Goal: Task Accomplishment & Management: Complete application form

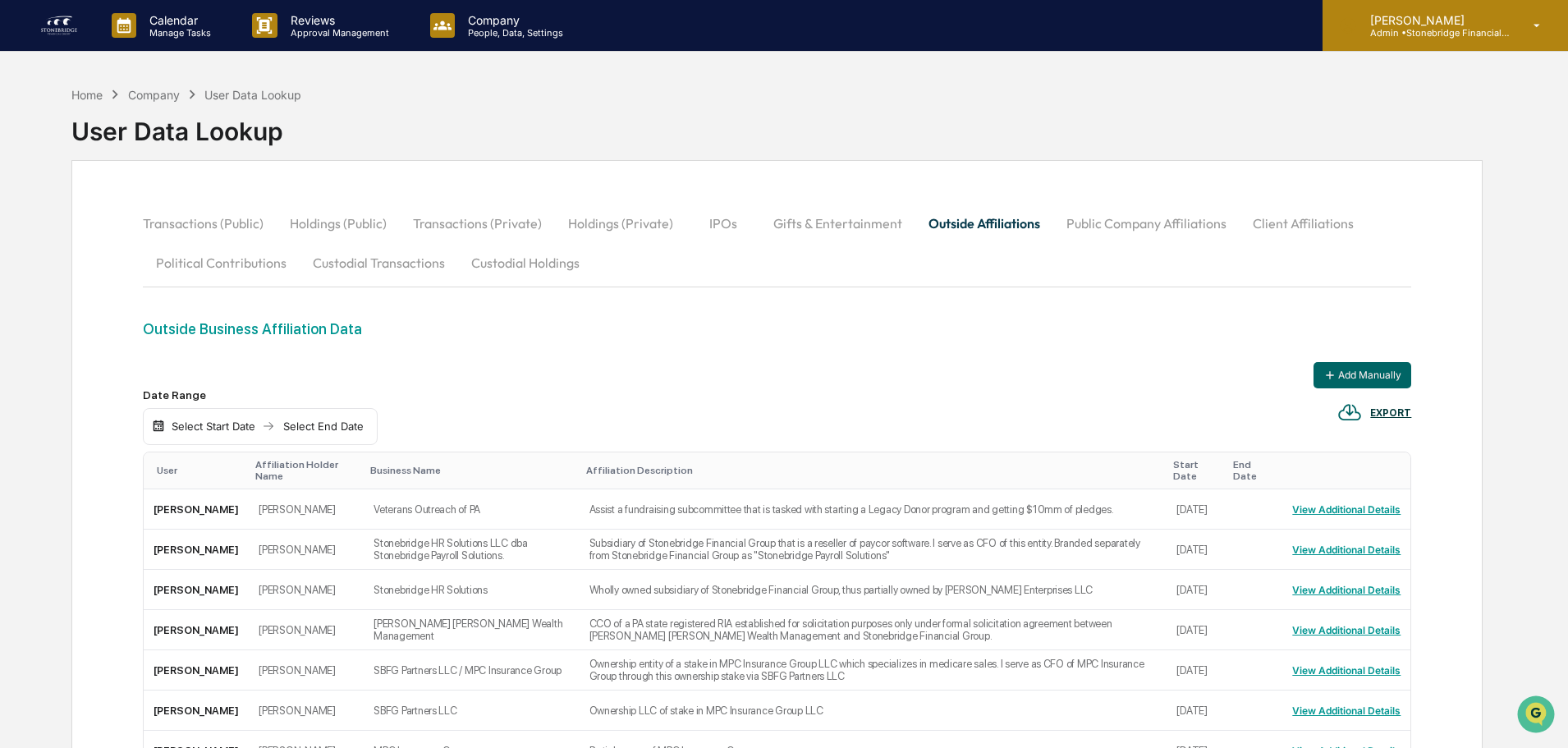
click at [1466, 31] on p "Admin • Stonebridge Financial Group" at bounding box center [1433, 33] width 152 height 12
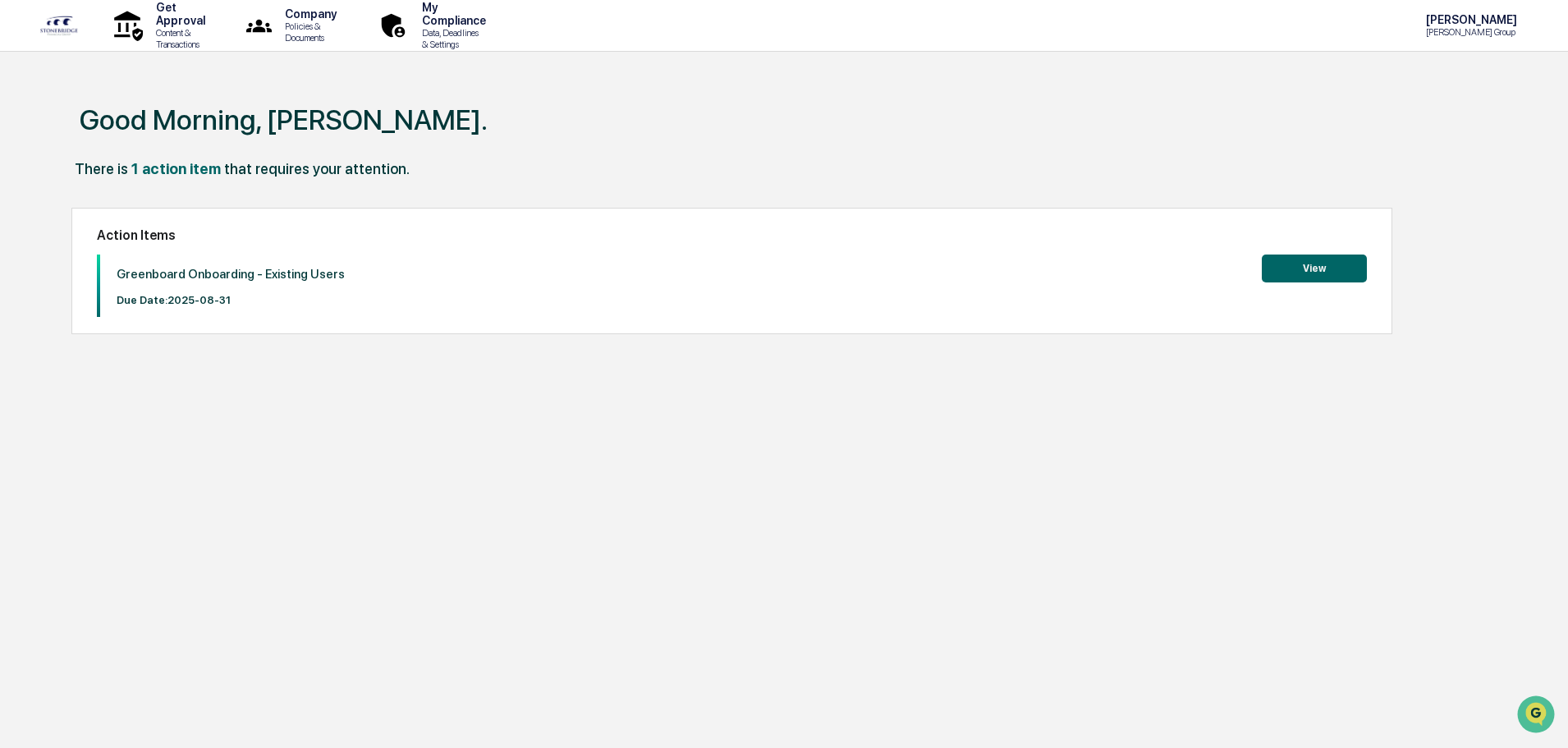
click at [1282, 270] on button "View" at bounding box center [1314, 268] width 105 height 27
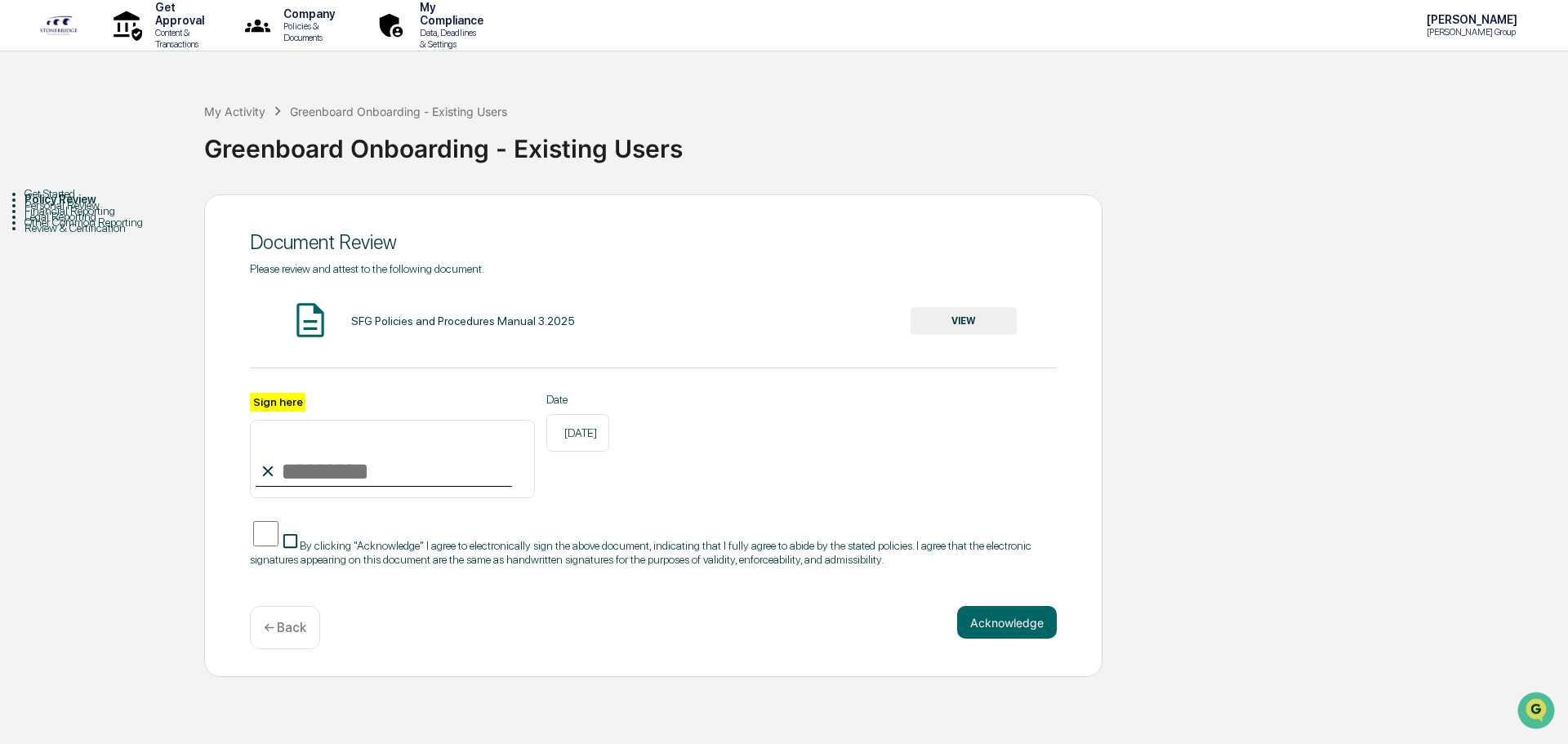
click at [72, 212] on div "Personal Review" at bounding box center [114, 204] width 180 height 13
click at [1491, 17] on p "[PERSON_NAME]" at bounding box center [1469, 19] width 112 height 13
click at [500, 14] on div at bounding box center [784, 372] width 1568 height 744
click at [491, 35] on p "Data, Deadlines & Settings" at bounding box center [448, 38] width 85 height 22
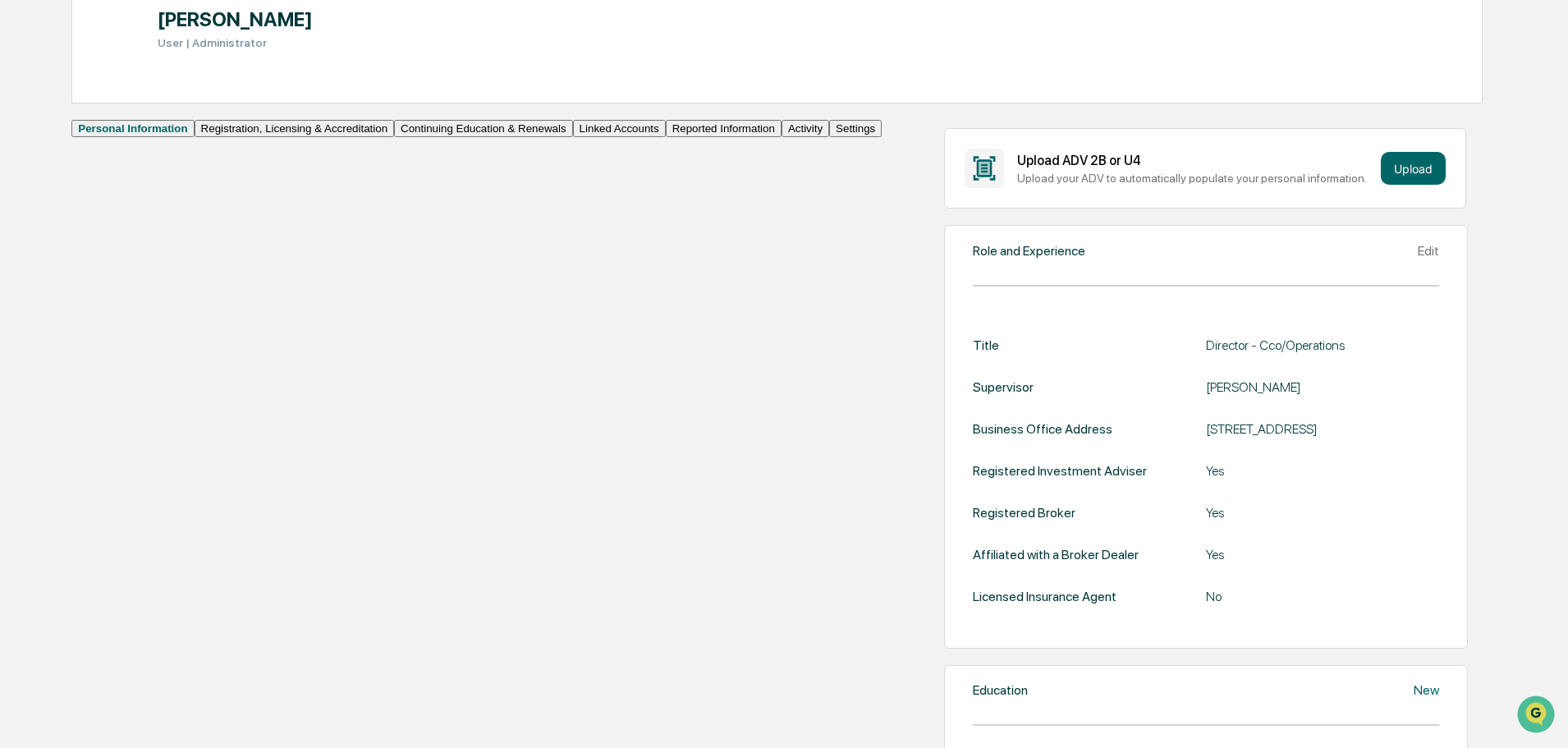
scroll to position [246, 0]
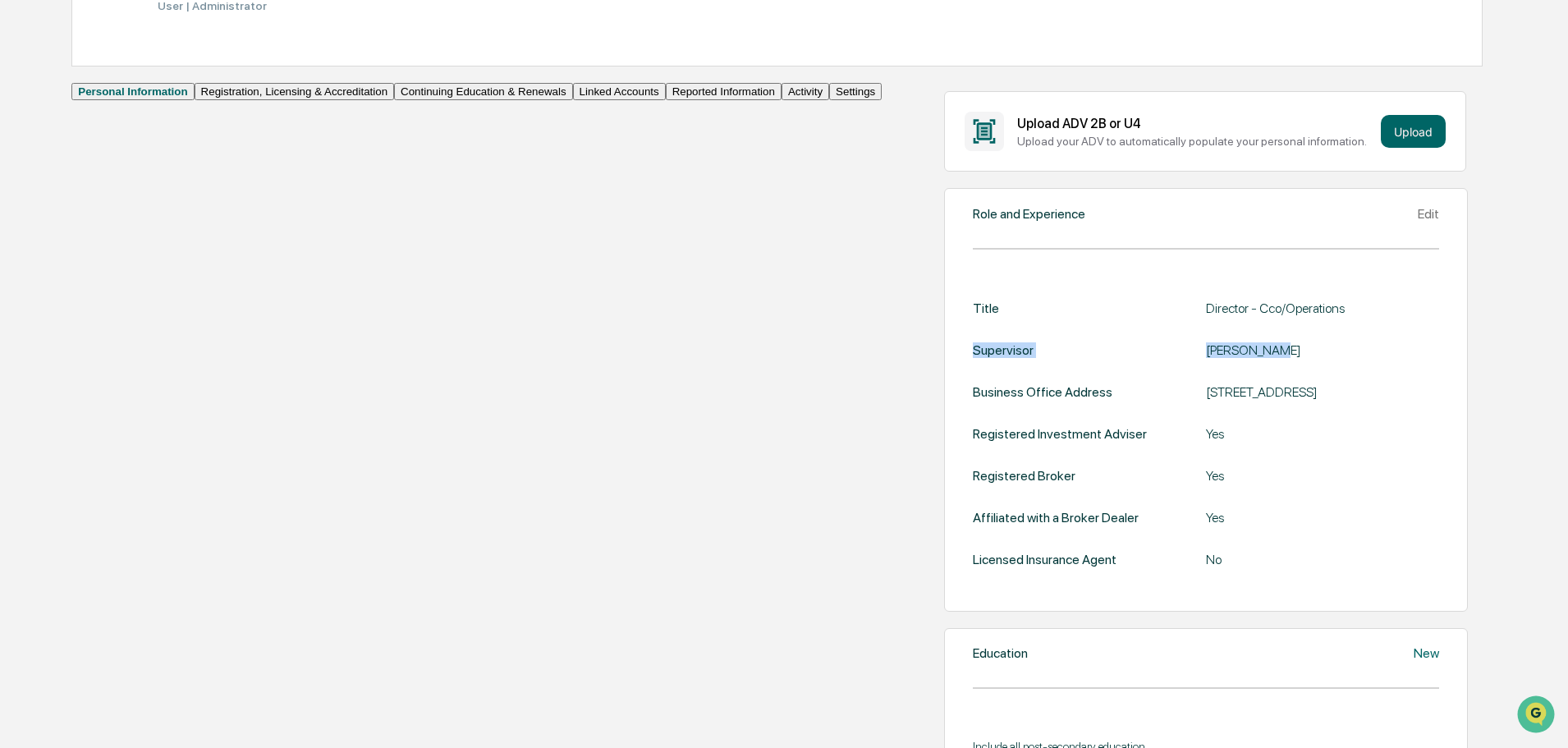
drag, startPoint x: 1054, startPoint y: 380, endPoint x: 421, endPoint y: 364, distance: 633.2
click at [944, 364] on div "Role and Experience Edit Title Director - Cco/Operations Supervisor [PERSON_NAM…" at bounding box center [1206, 399] width 524 height 423
click at [221, 100] on button "Registration, Licensing & Accreditation" at bounding box center [294, 91] width 199 height 18
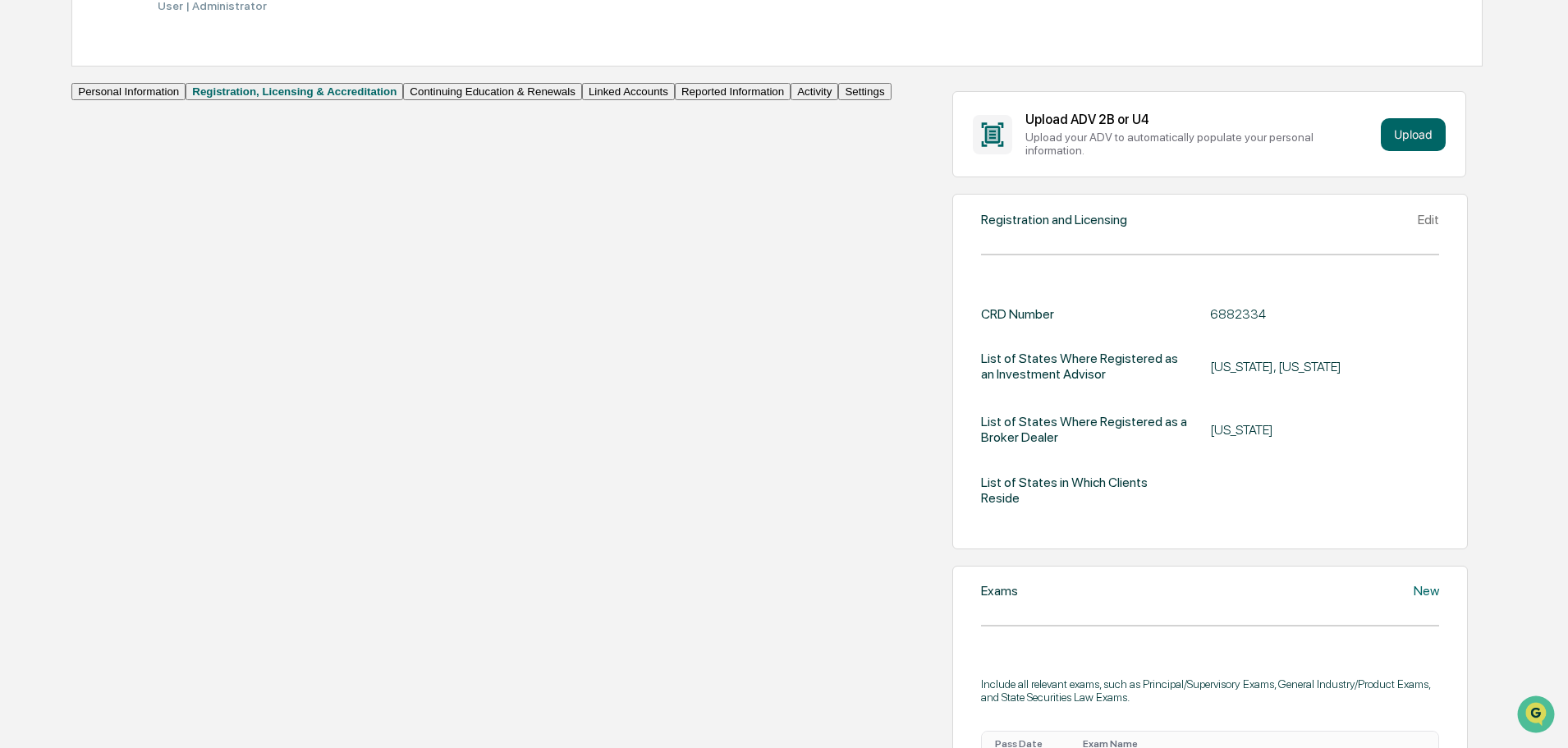
drag, startPoint x: 217, startPoint y: 147, endPoint x: 218, endPoint y: 130, distance: 17.0
click at [217, 100] on button "Registration, Licensing & Accreditation" at bounding box center [295, 91] width 218 height 18
click at [186, 100] on button "Personal Information" at bounding box center [129, 91] width 114 height 18
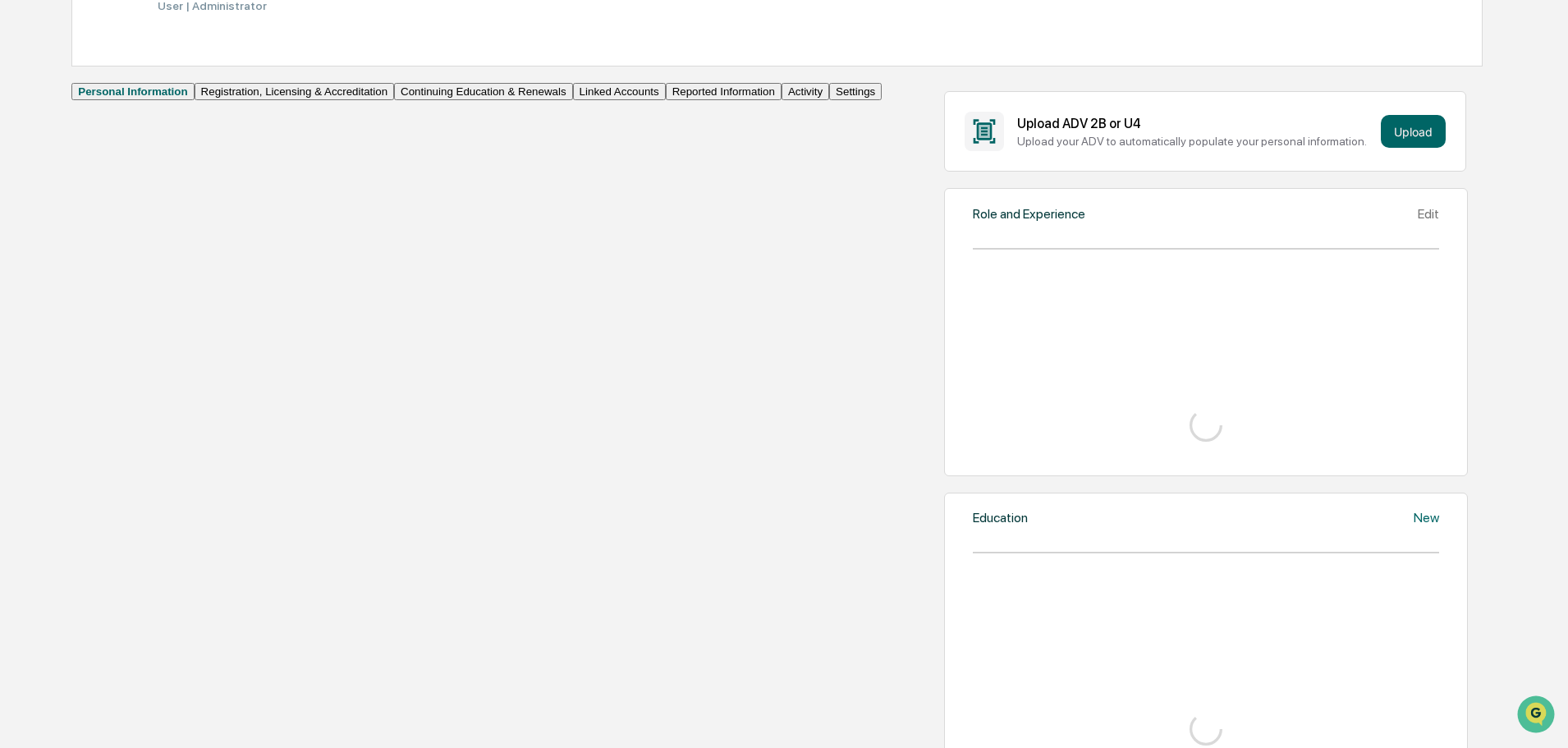
click at [216, 100] on button "Registration, Licensing & Accreditation" at bounding box center [294, 91] width 199 height 18
click at [215, 89] on div "Personal Information Registration, Licensing & Accreditation Continuing Educati…" at bounding box center [481, 92] width 819 height 21
click at [186, 100] on button "Personal Information" at bounding box center [129, 91] width 114 height 18
click at [216, 100] on button "Registration, Licensing & Accreditation" at bounding box center [294, 91] width 199 height 18
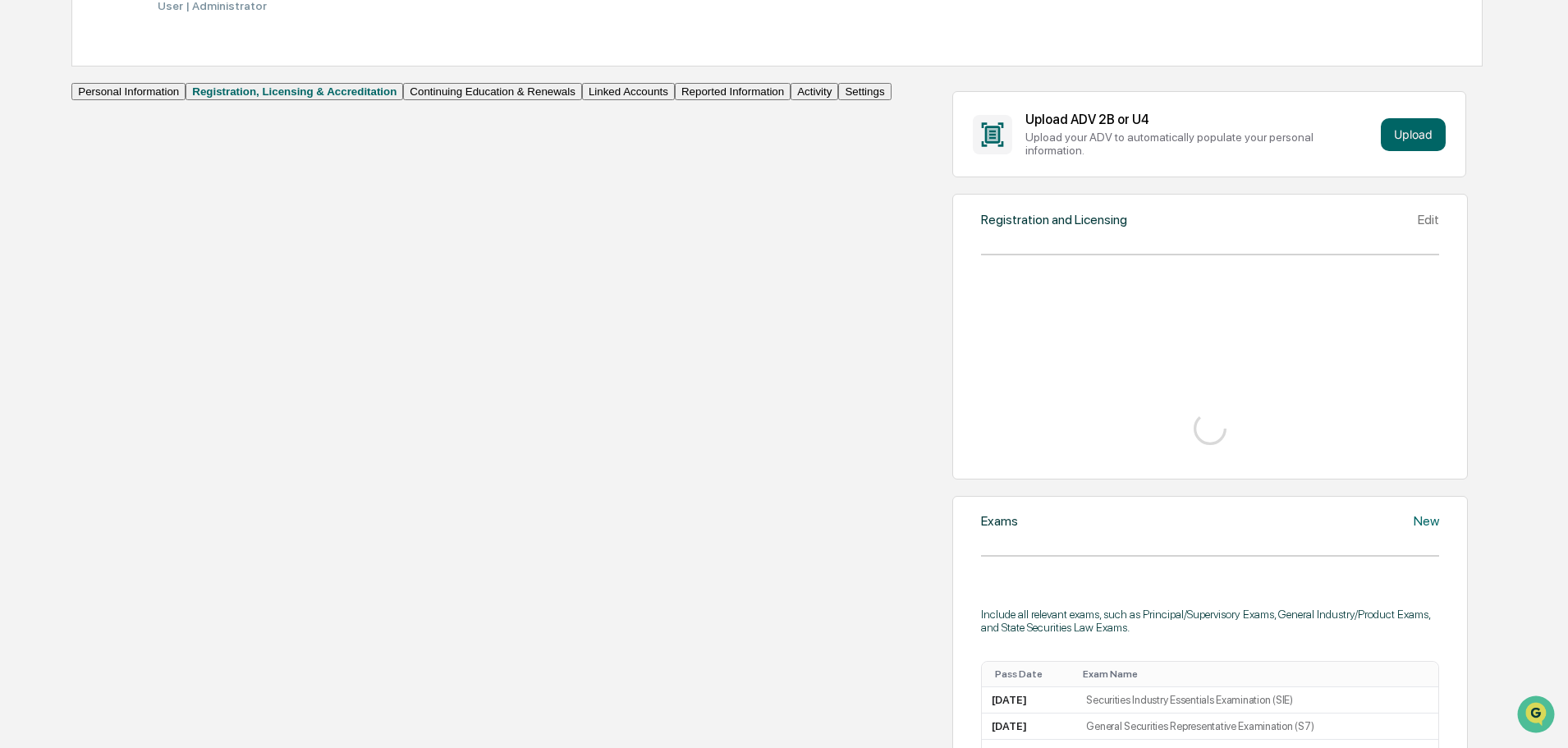
click at [186, 100] on button "Personal Information" at bounding box center [129, 91] width 114 height 18
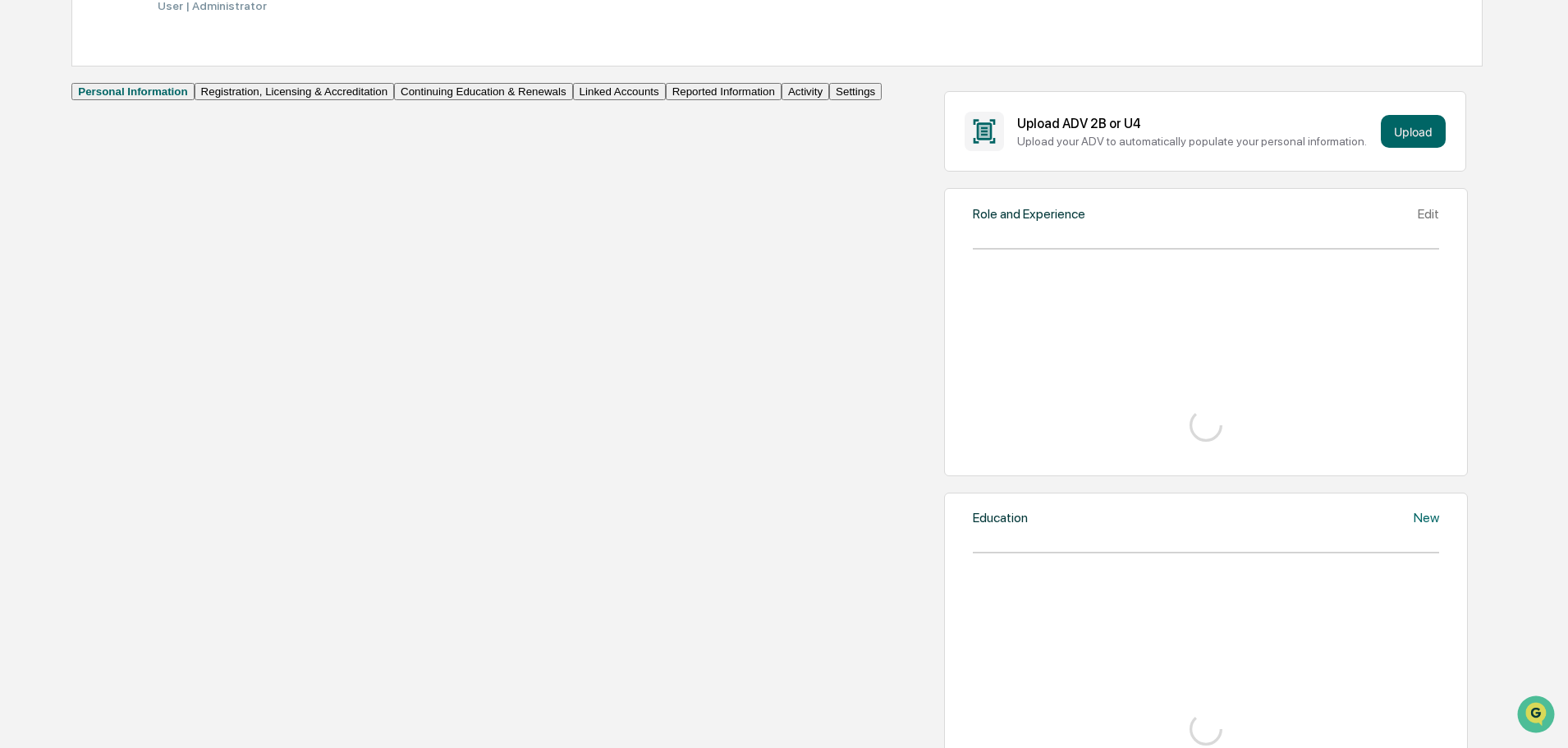
click at [217, 100] on button "Registration, Licensing & Accreditation" at bounding box center [294, 91] width 199 height 18
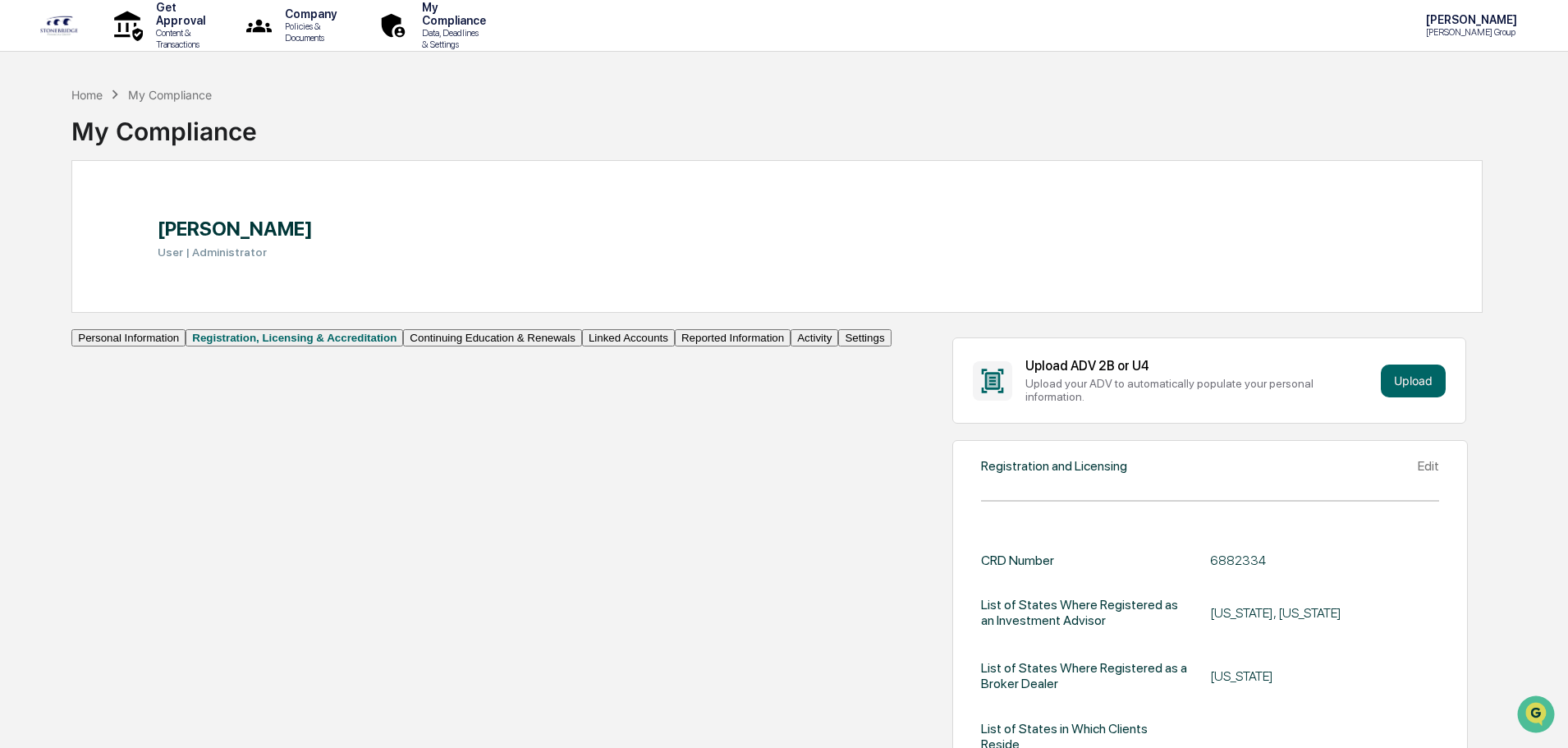
click at [186, 347] on button "Personal Information" at bounding box center [129, 338] width 114 height 18
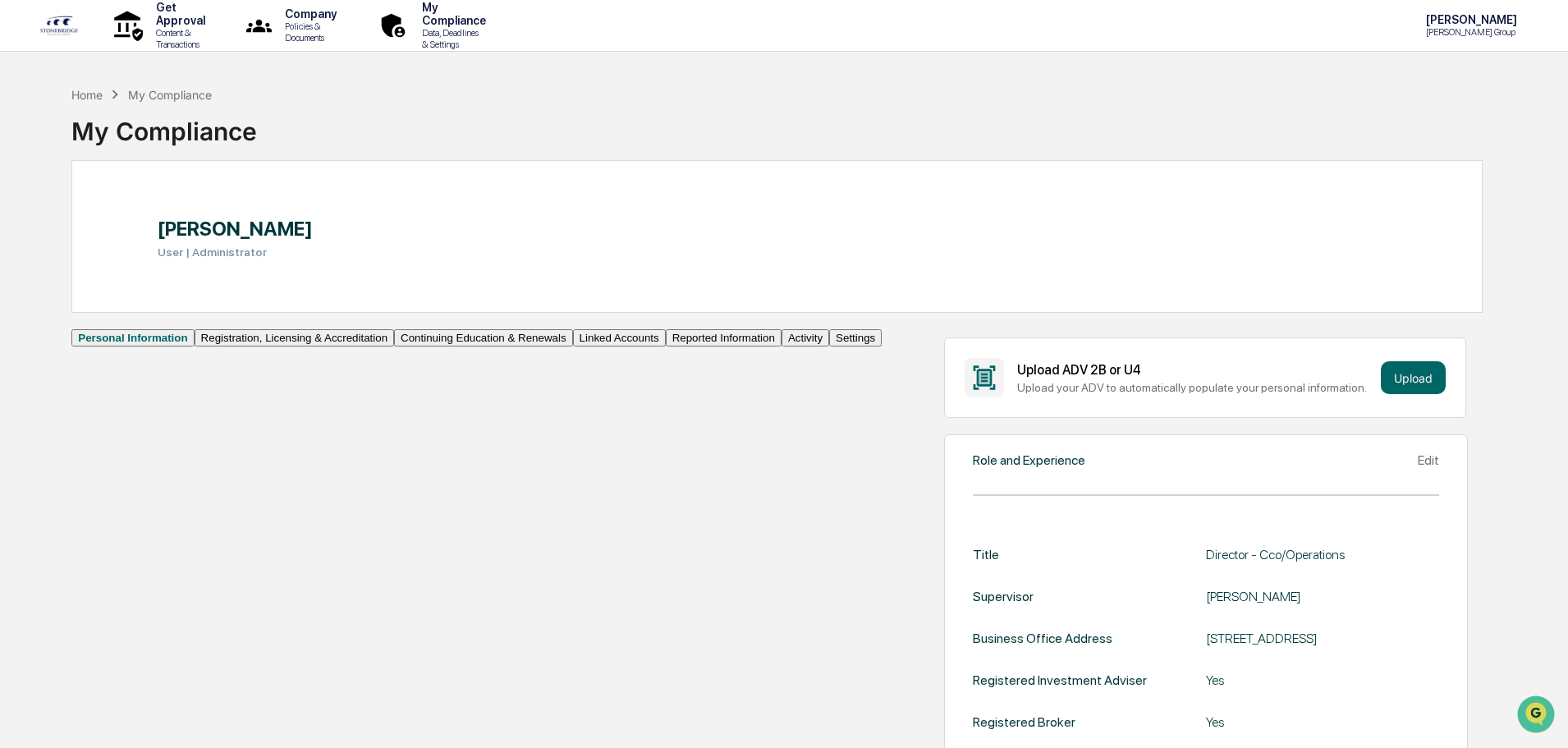
click at [203, 347] on button "Registration, Licensing & Accreditation" at bounding box center [294, 338] width 199 height 18
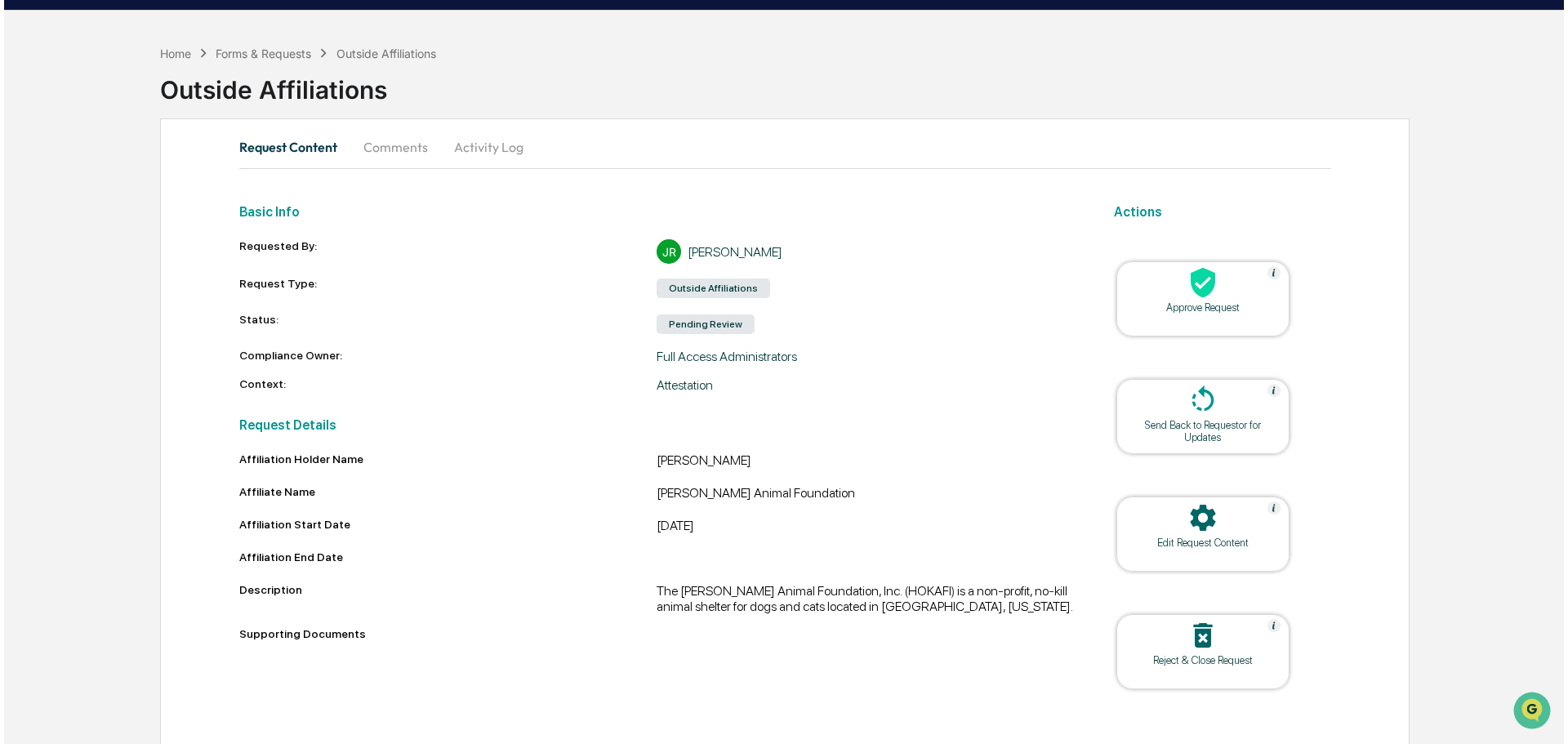
scroll to position [62, 0]
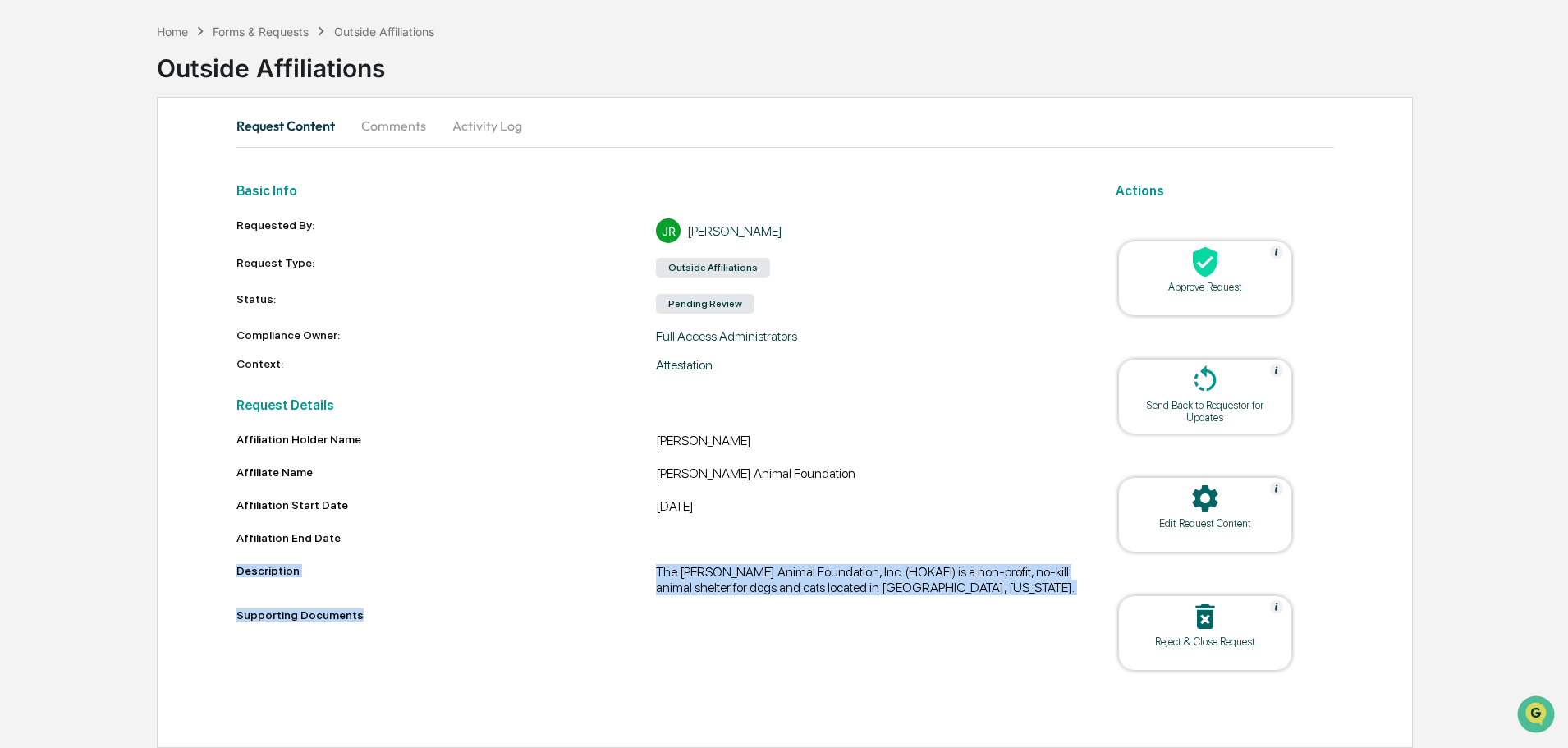
drag, startPoint x: 876, startPoint y: 561, endPoint x: 984, endPoint y: 616, distance: 121.2
click at [984, 616] on div "Affiliation Holder Name Jeremy Rivers Affiliate Name Helen O Krause Animal Foun…" at bounding box center [656, 530] width 839 height 195
click at [984, 616] on div "Supporting Documents" at bounding box center [656, 614] width 839 height 13
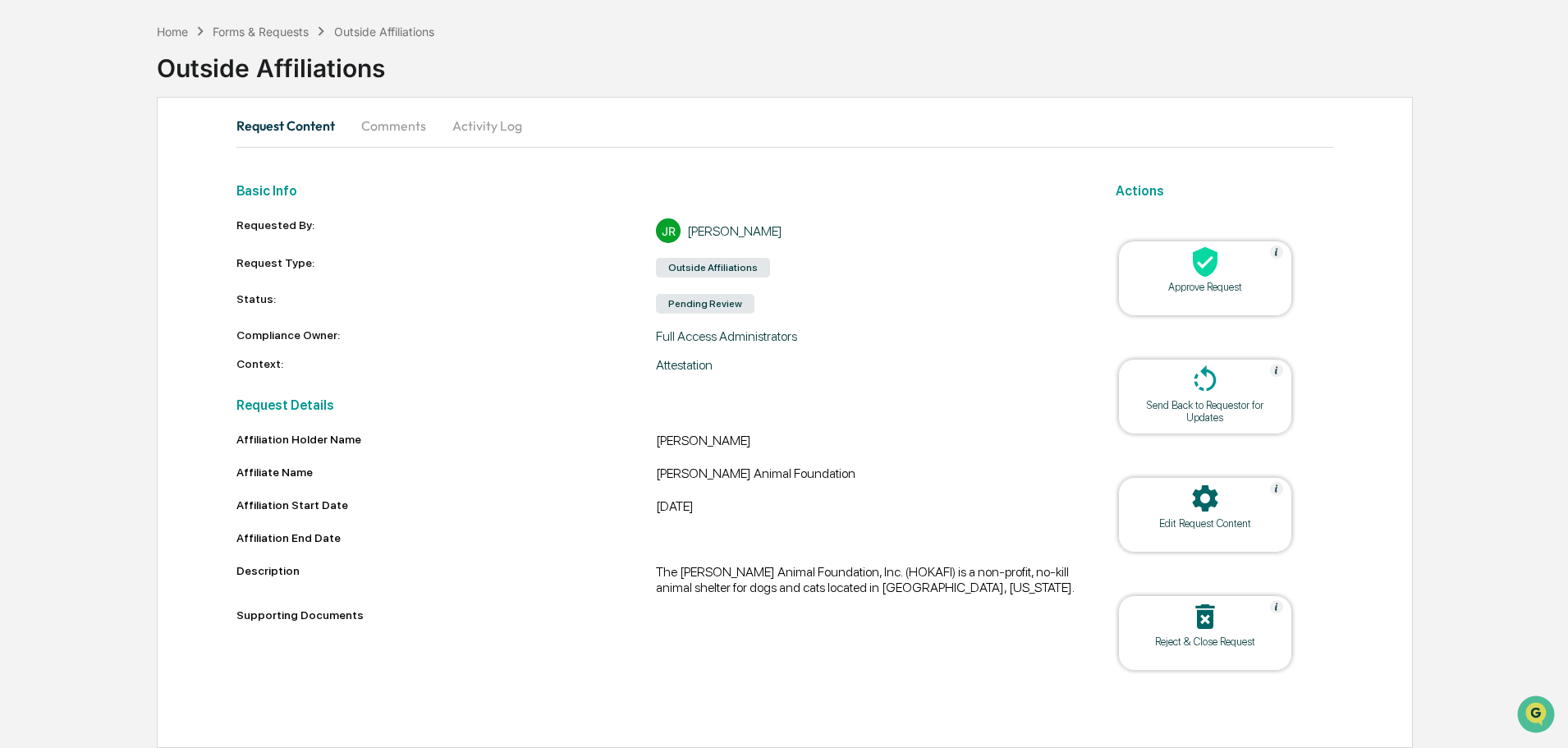
click at [1224, 510] on div at bounding box center [1205, 500] width 164 height 35
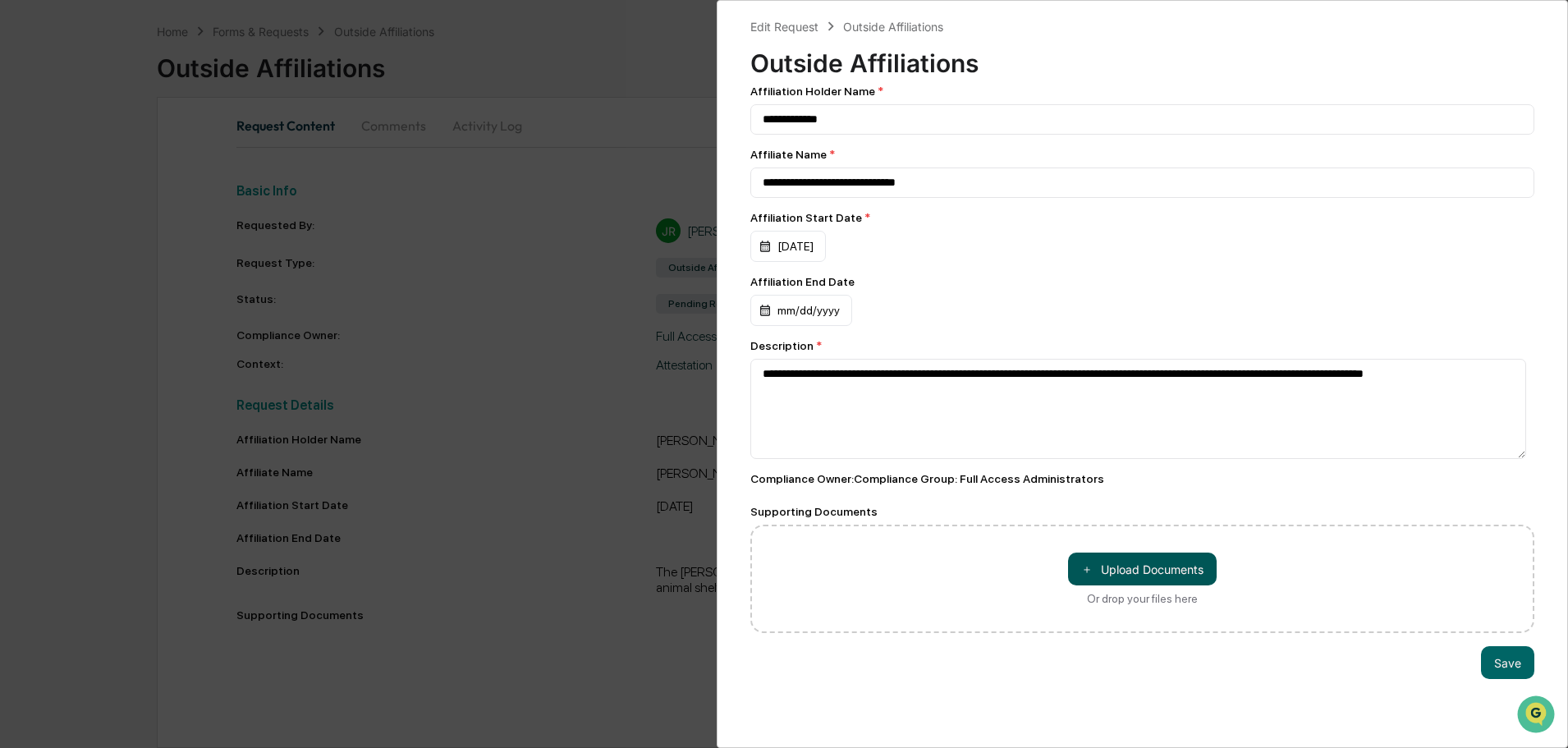
click at [1177, 584] on button "＋ Upload Documents" at bounding box center [1142, 568] width 148 height 32
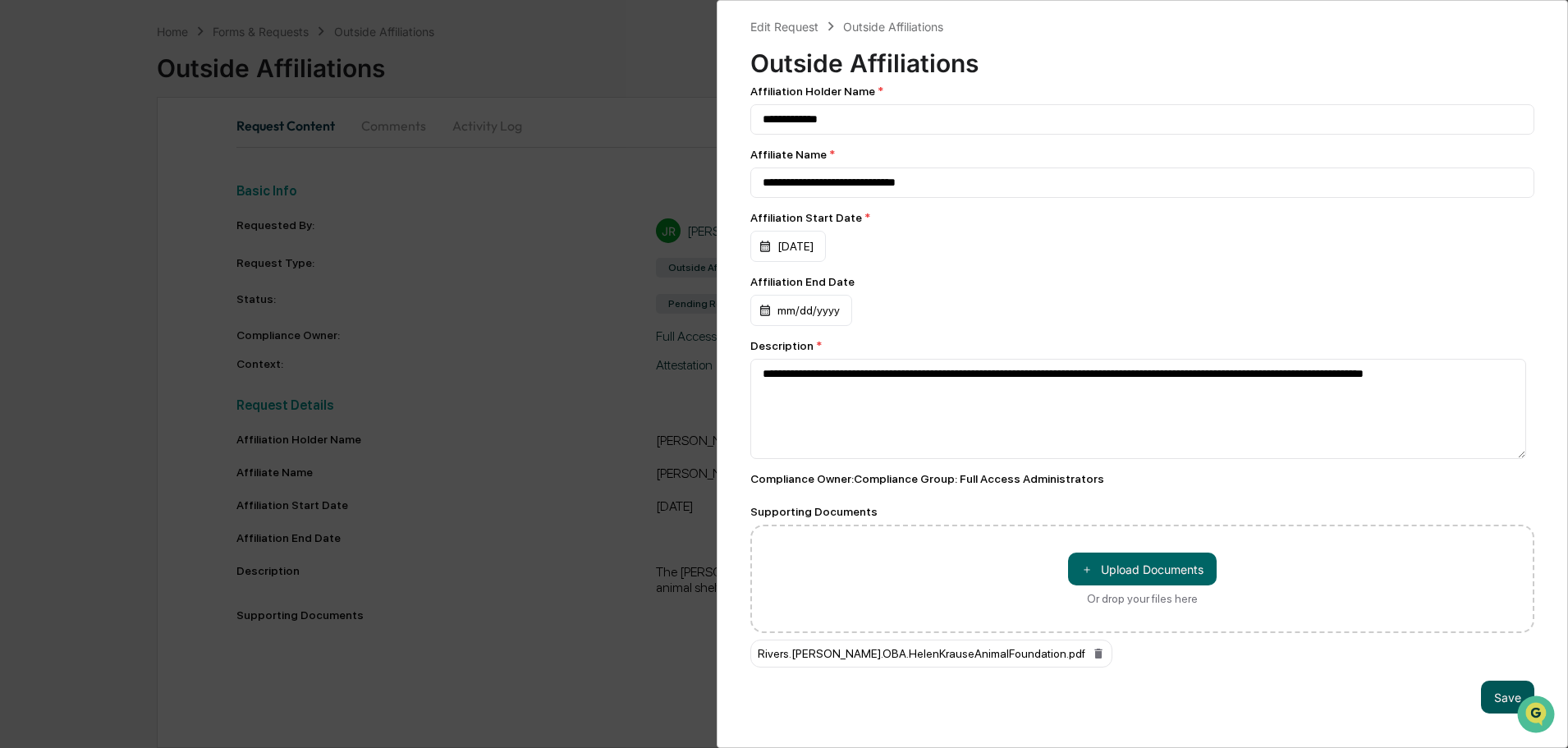
click at [1486, 691] on button "Save" at bounding box center [1507, 696] width 53 height 32
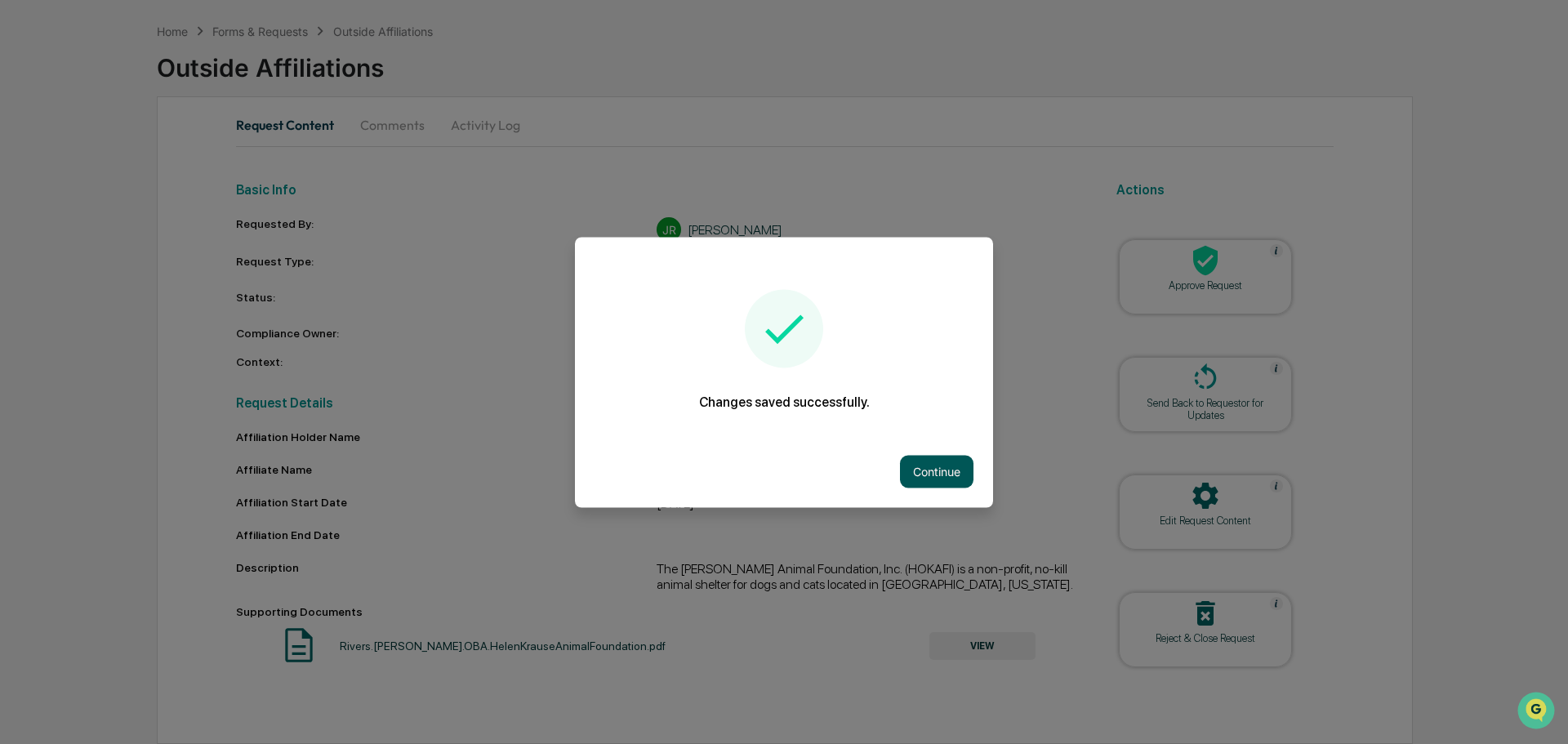
click at [935, 470] on button "Continue" at bounding box center [936, 471] width 73 height 32
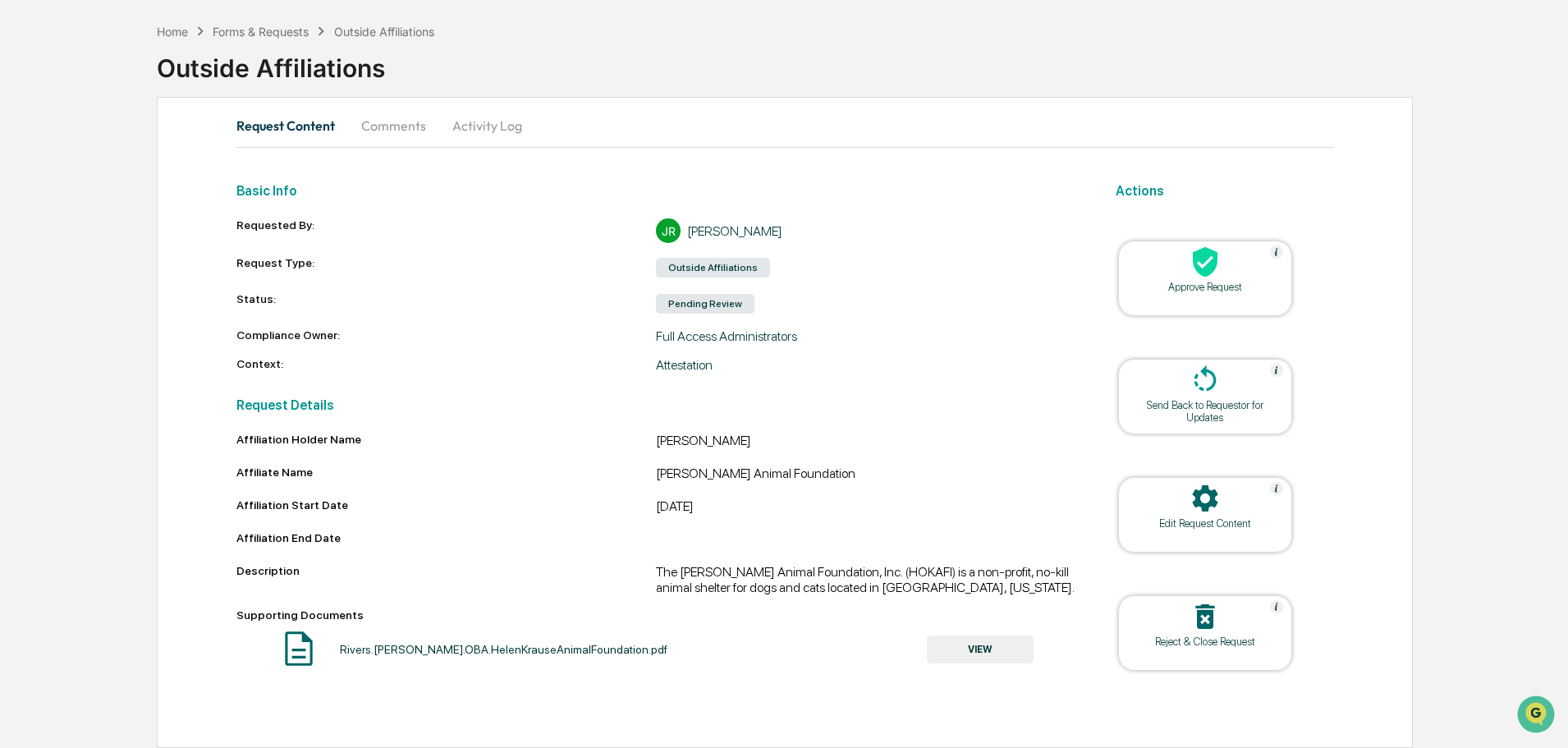
click at [1173, 291] on div "Approve Request" at bounding box center [1205, 287] width 147 height 13
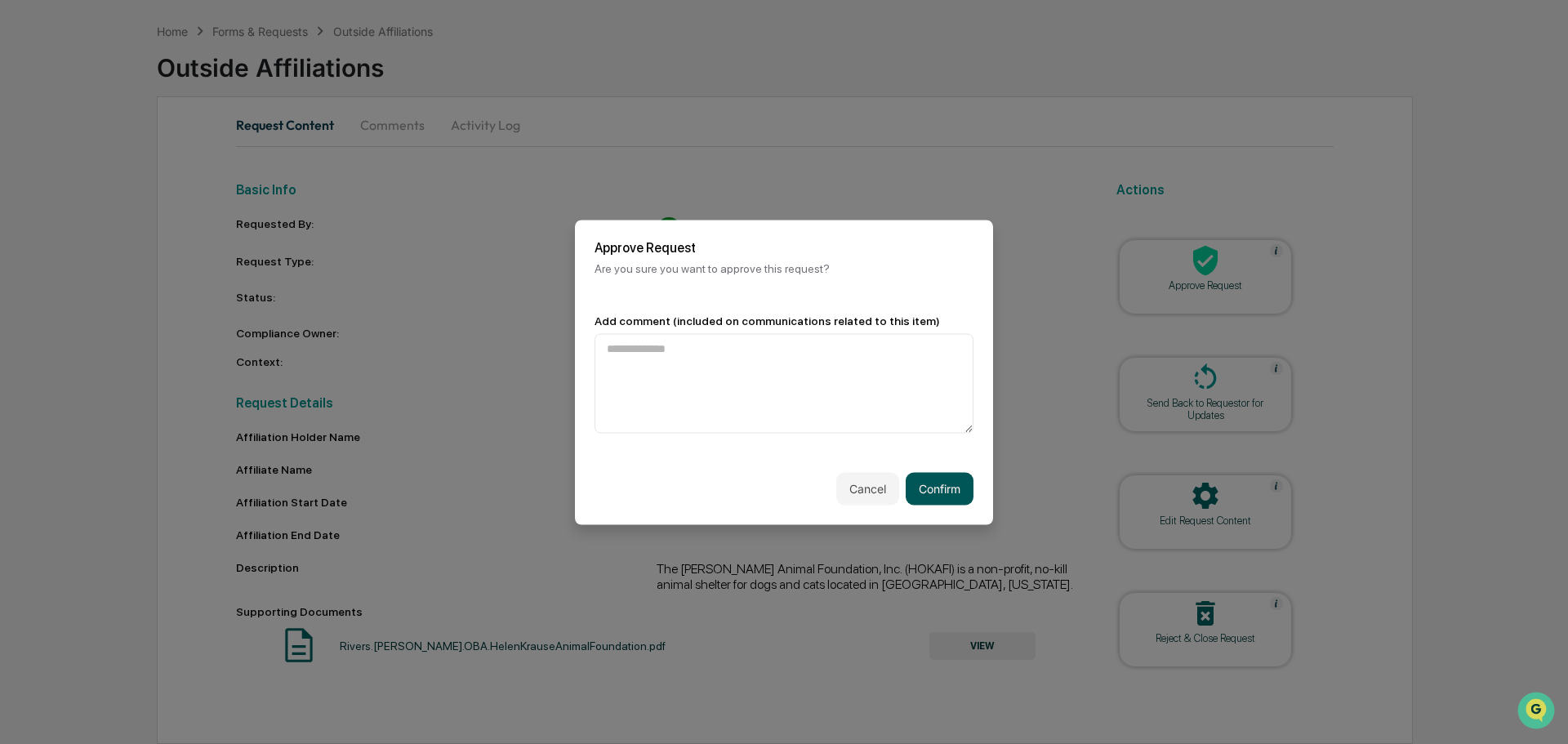
click at [931, 488] on button "Confirm" at bounding box center [939, 487] width 67 height 32
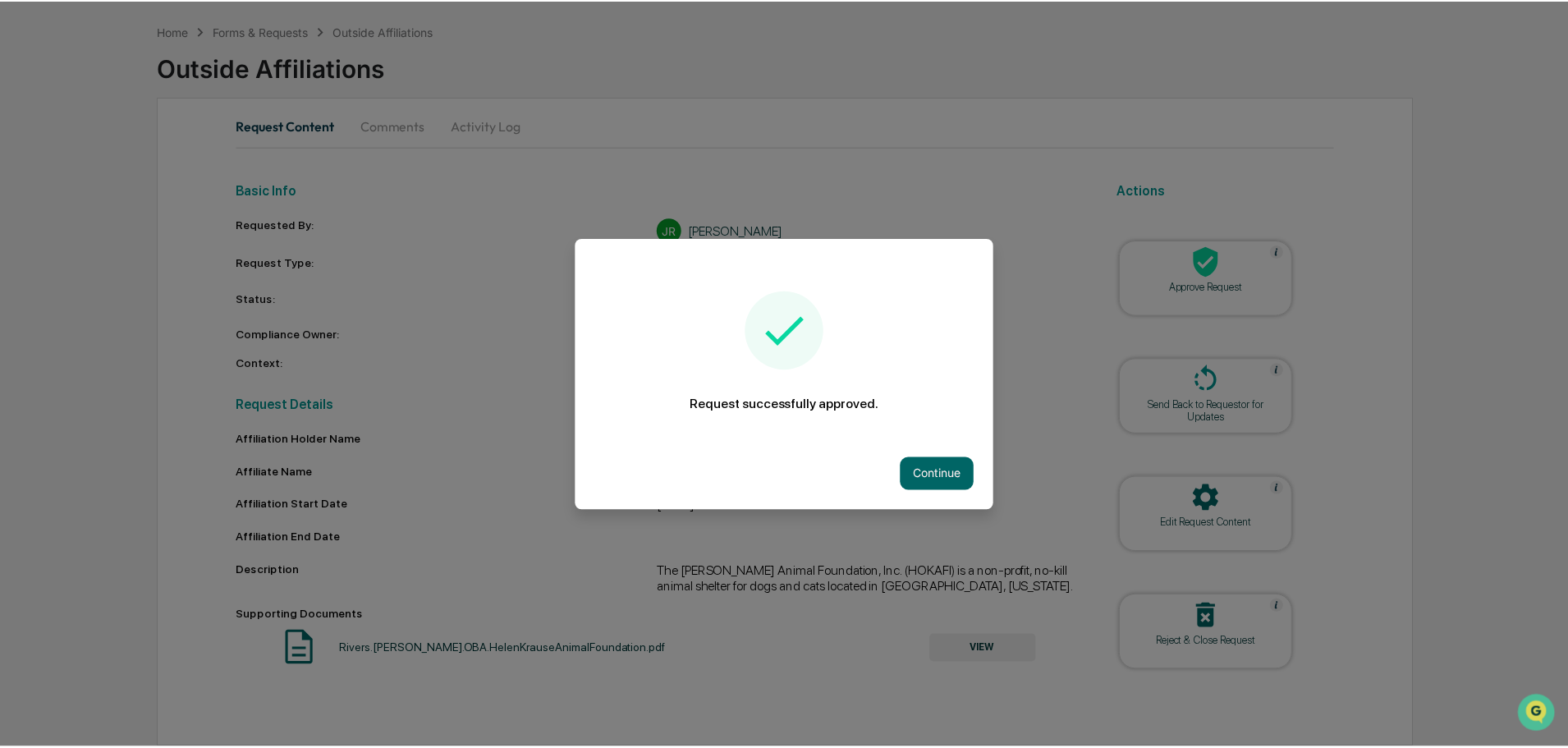
scroll to position [23, 0]
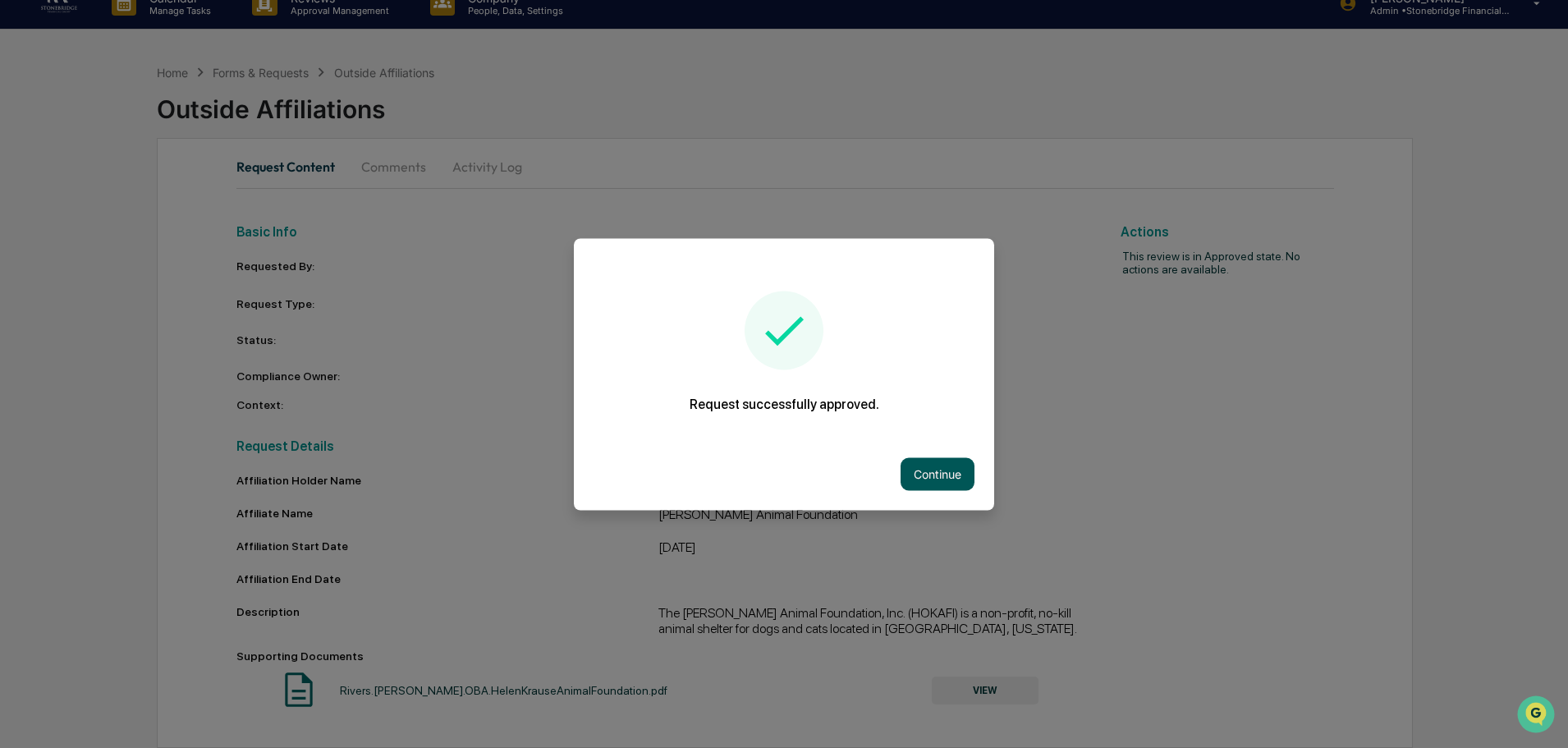
click at [925, 471] on button "Continue" at bounding box center [937, 473] width 74 height 32
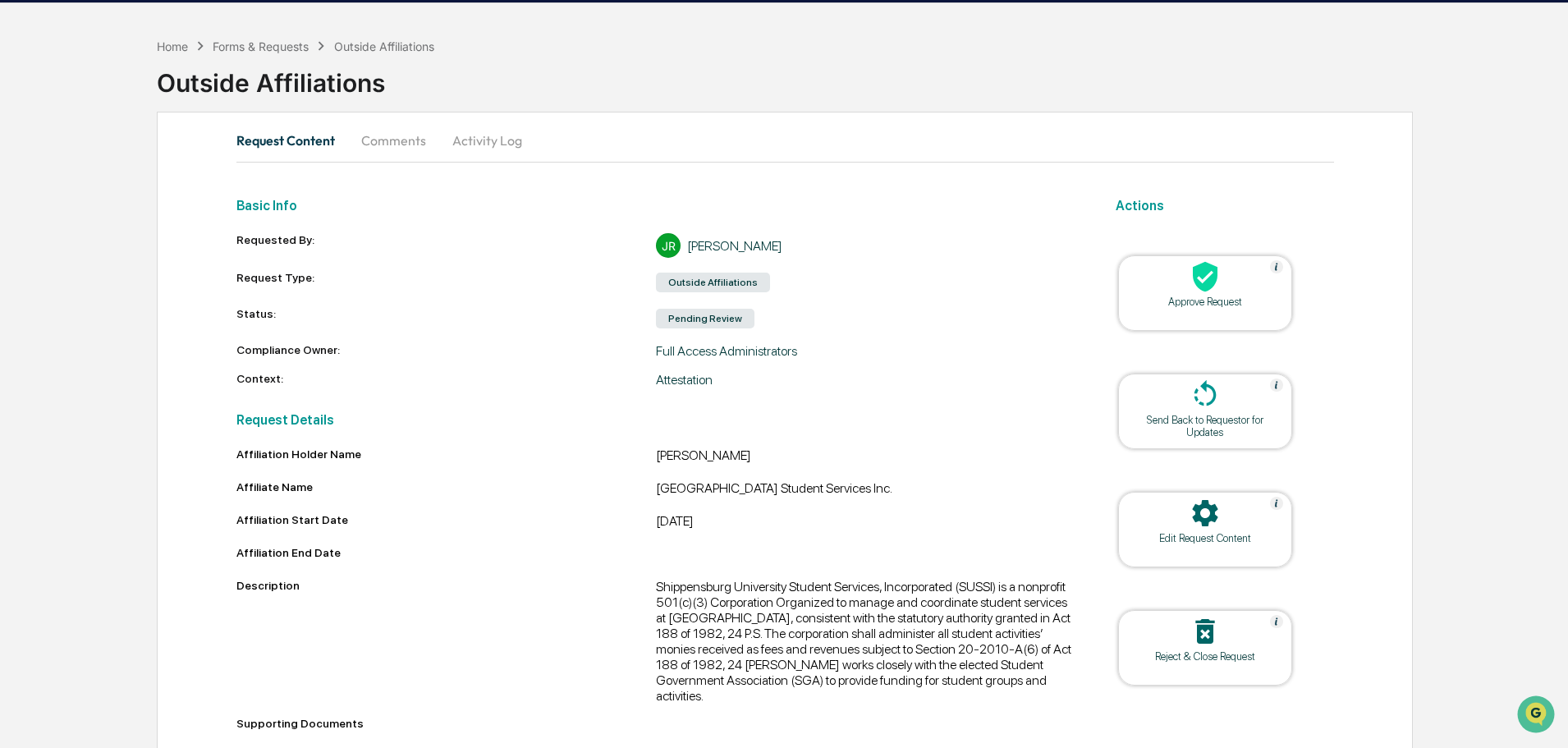
scroll to position [73, 0]
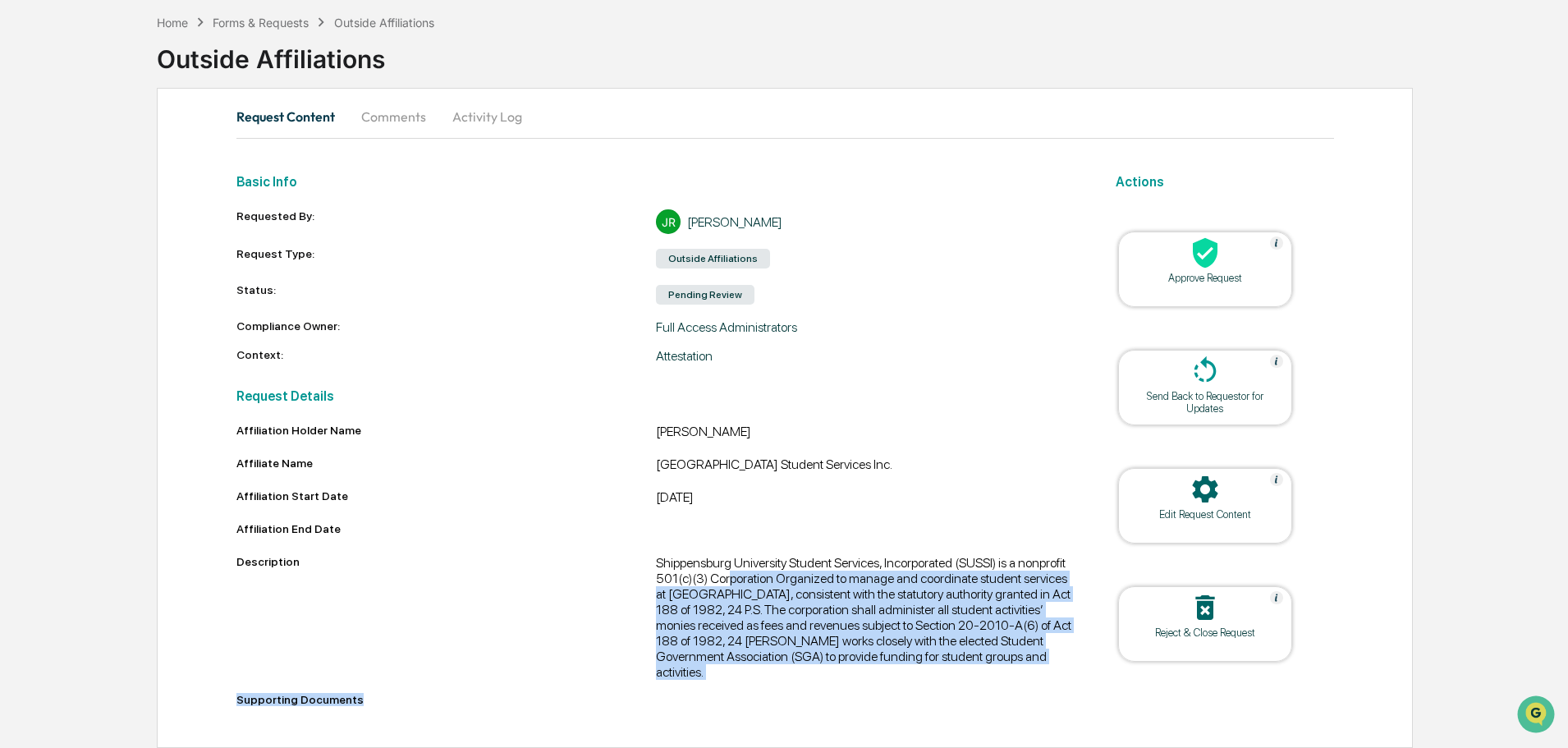
drag, startPoint x: 733, startPoint y: 578, endPoint x: 873, endPoint y: 686, distance: 176.8
click at [873, 686] on div "Affiliation Holder Name Jeremy Rivers Affiliate Name Shippensburg University St…" at bounding box center [656, 567] width 839 height 289
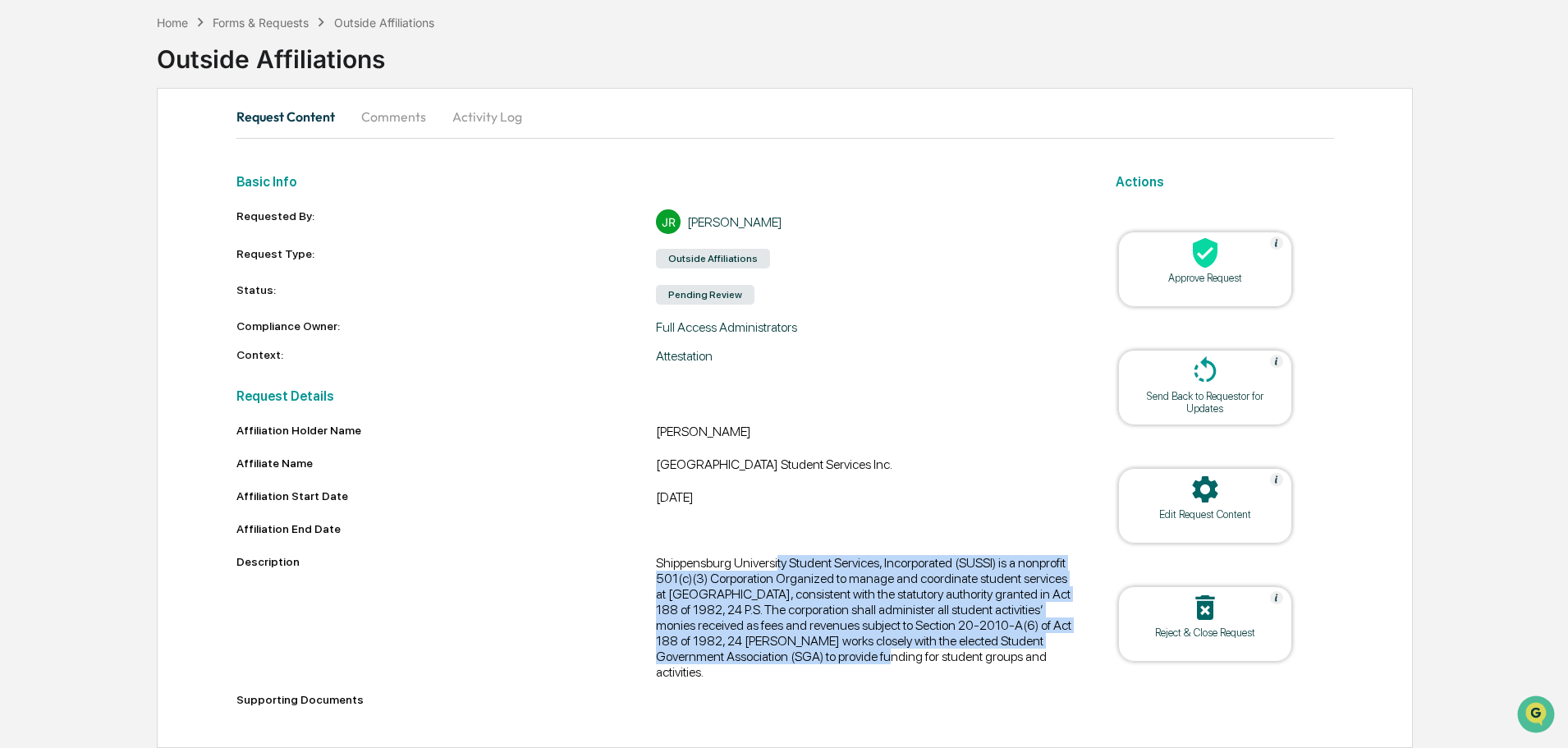
drag, startPoint x: 871, startPoint y: 663, endPoint x: 775, endPoint y: 558, distance: 142.3
click at [775, 558] on div "Shippensburg University Student Services, Incorporated (SUSSI) is a nonprofit 5…" at bounding box center [866, 616] width 420 height 125
drag, startPoint x: 720, startPoint y: 556, endPoint x: 835, endPoint y: 696, distance: 181.2
click at [836, 697] on div "Affiliation Holder Name Jeremy Rivers Affiliate Name Shippensburg University St…" at bounding box center [656, 567] width 839 height 289
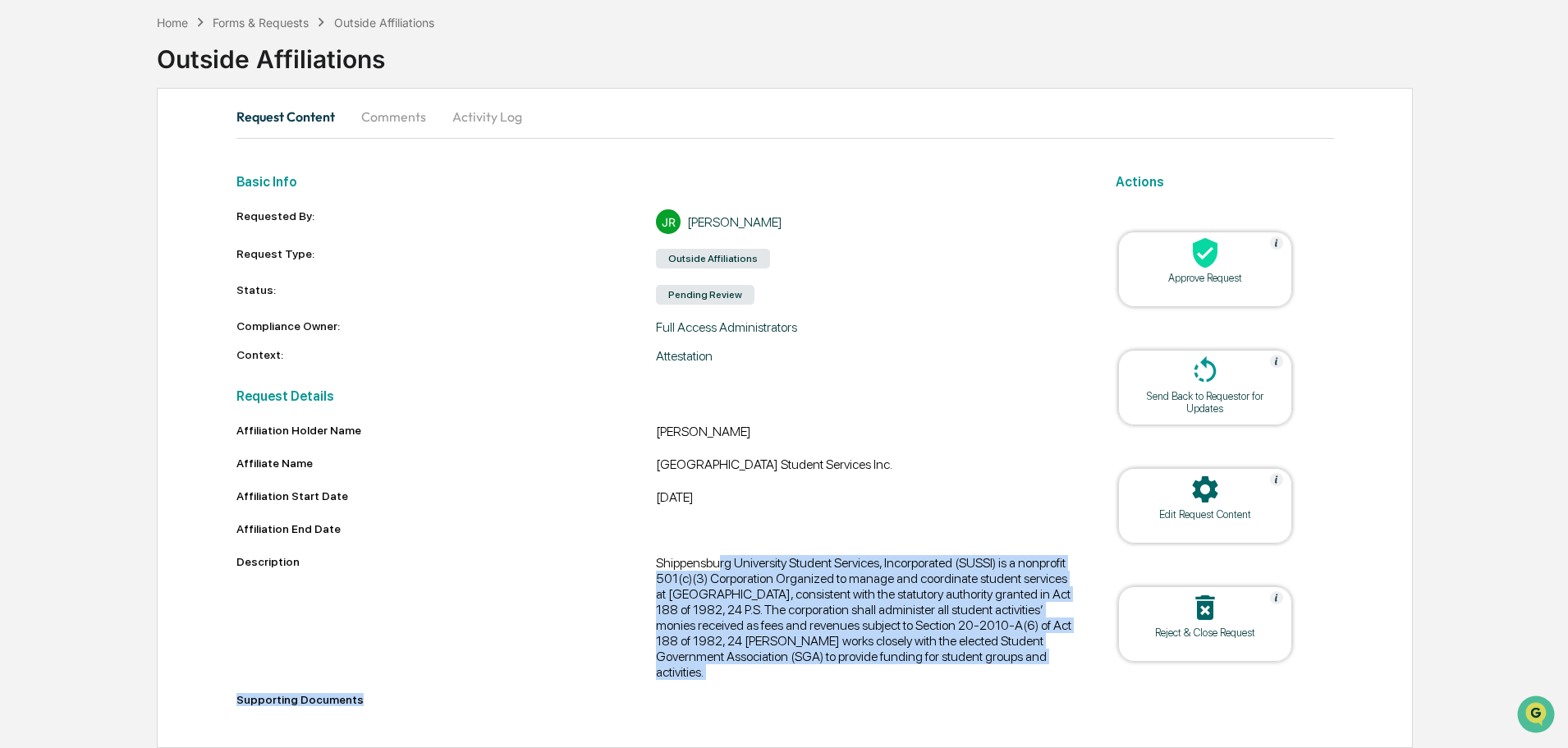
click at [835, 696] on div "Supporting Documents" at bounding box center [656, 699] width 839 height 13
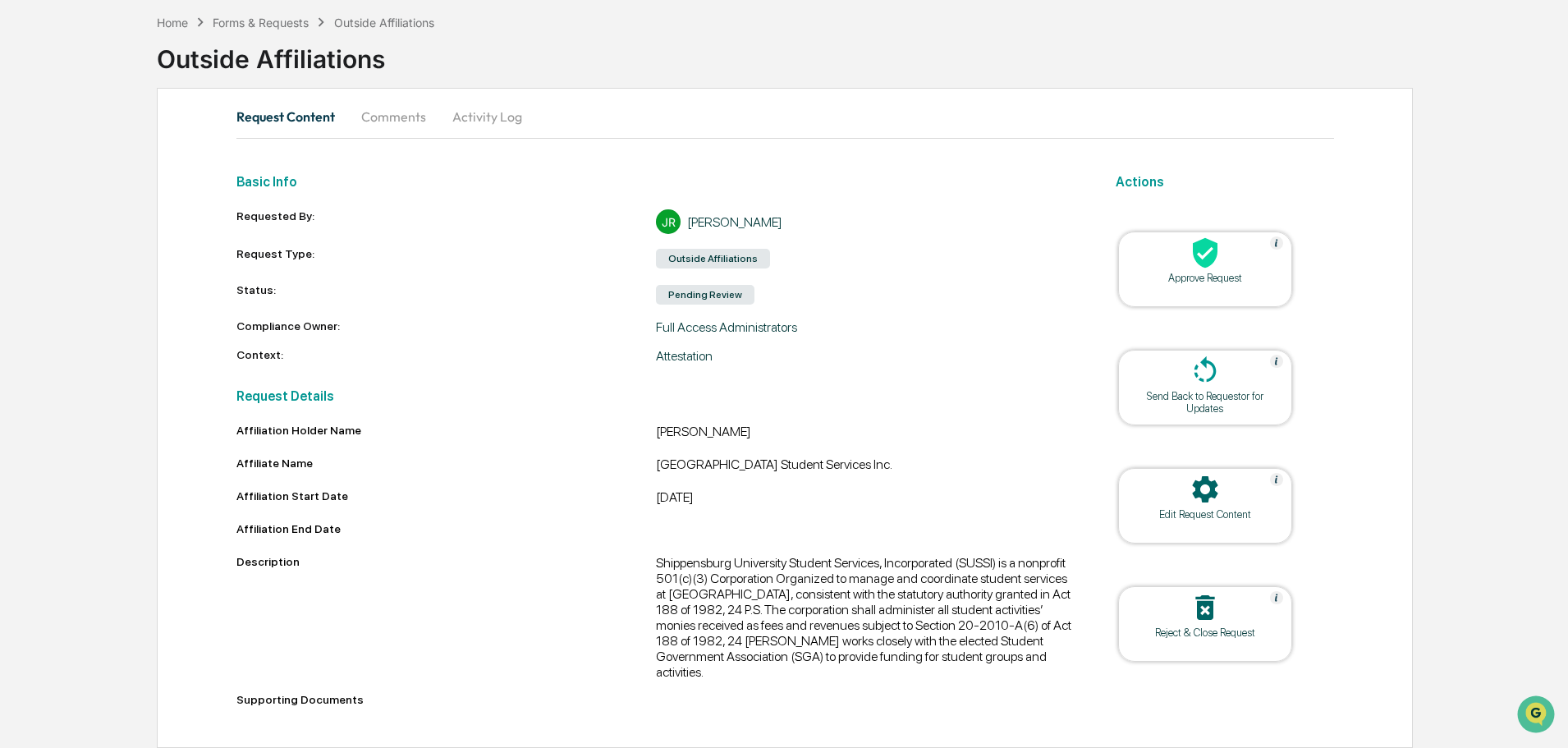
click at [1210, 496] on icon at bounding box center [1205, 489] width 26 height 27
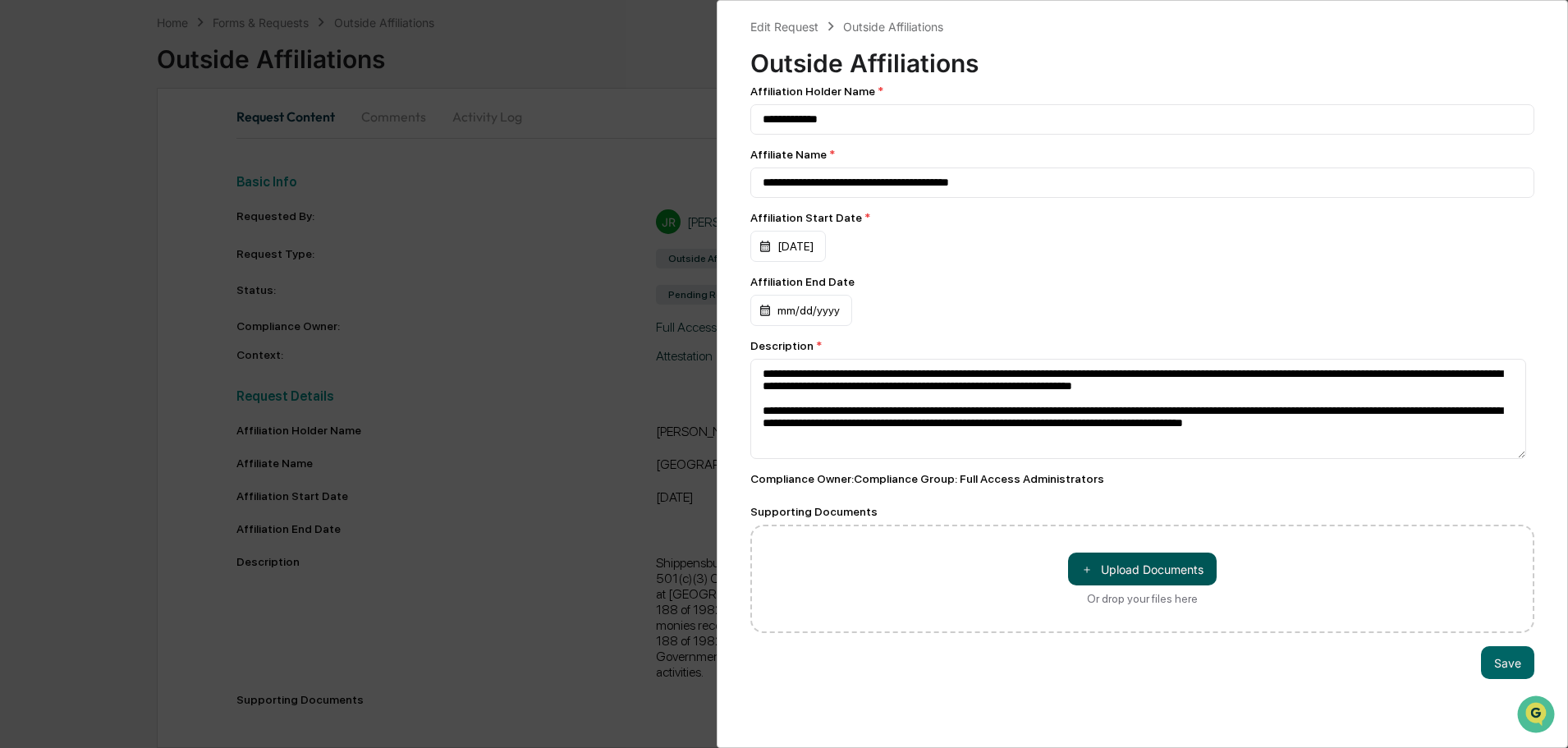
click at [1144, 573] on button "＋ Upload Documents" at bounding box center [1142, 568] width 148 height 32
click at [1487, 671] on button "Save" at bounding box center [1507, 662] width 53 height 32
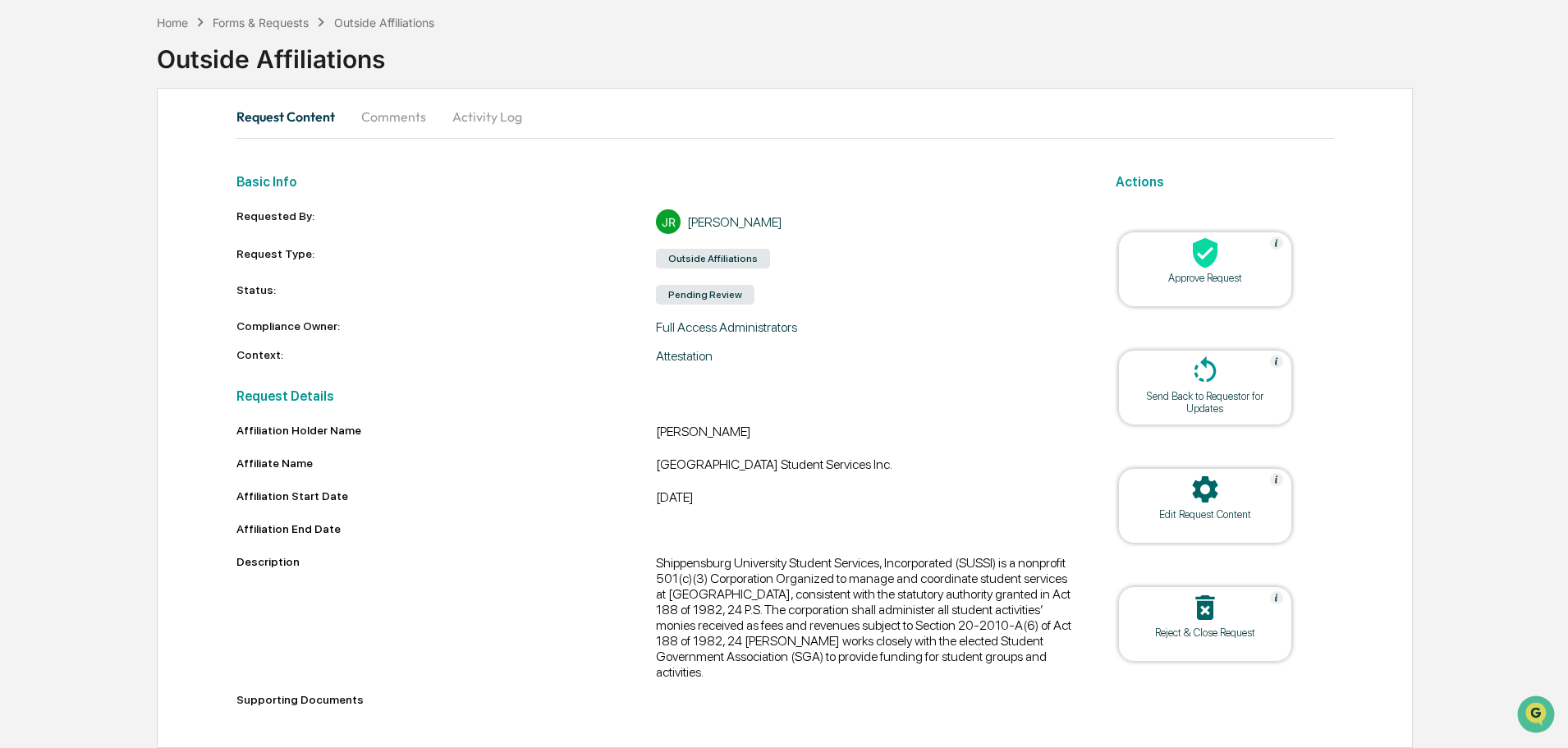
scroll to position [63, 0]
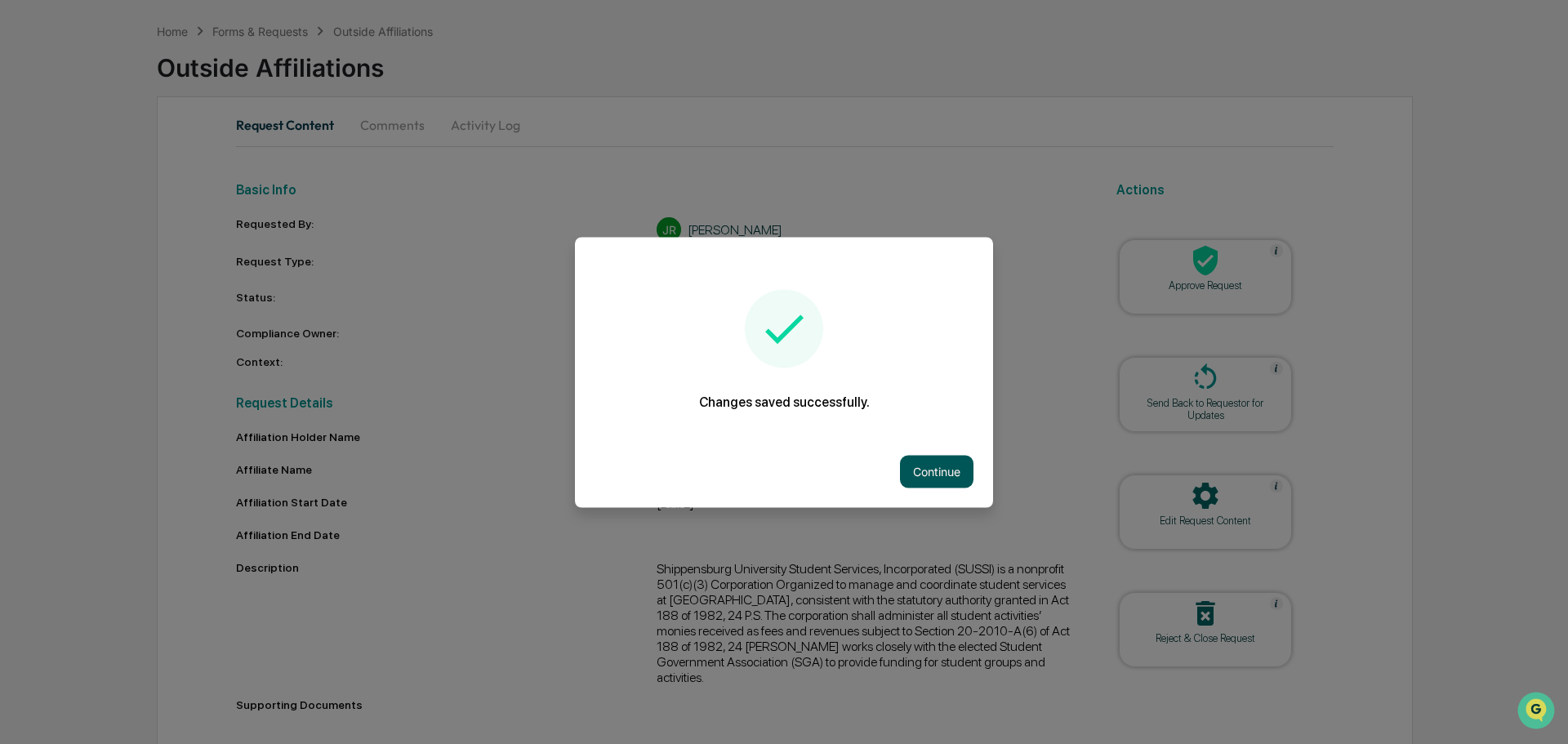
click at [927, 470] on button "Continue" at bounding box center [936, 471] width 73 height 32
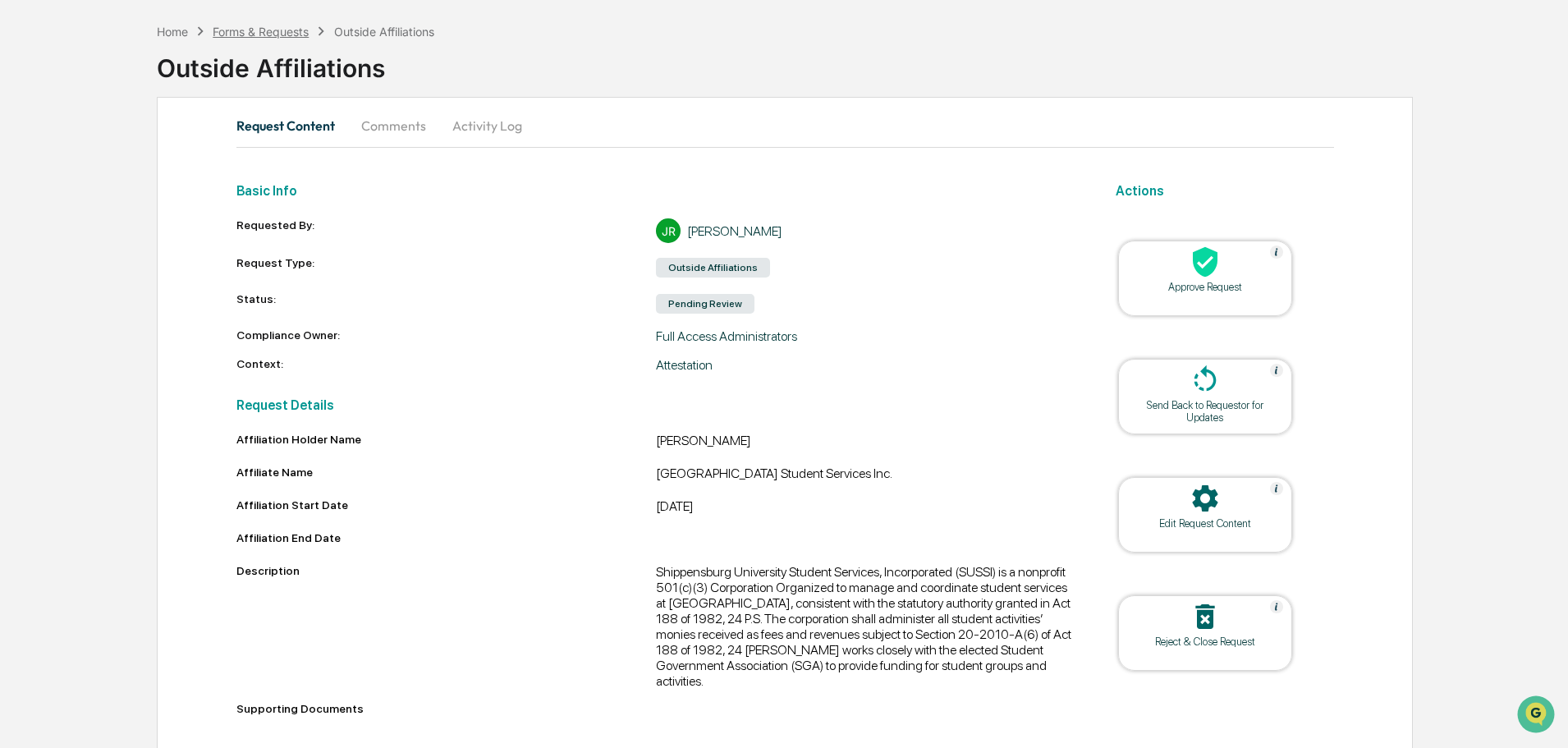
click at [255, 32] on div "Forms & Requests" at bounding box center [261, 31] width 96 height 14
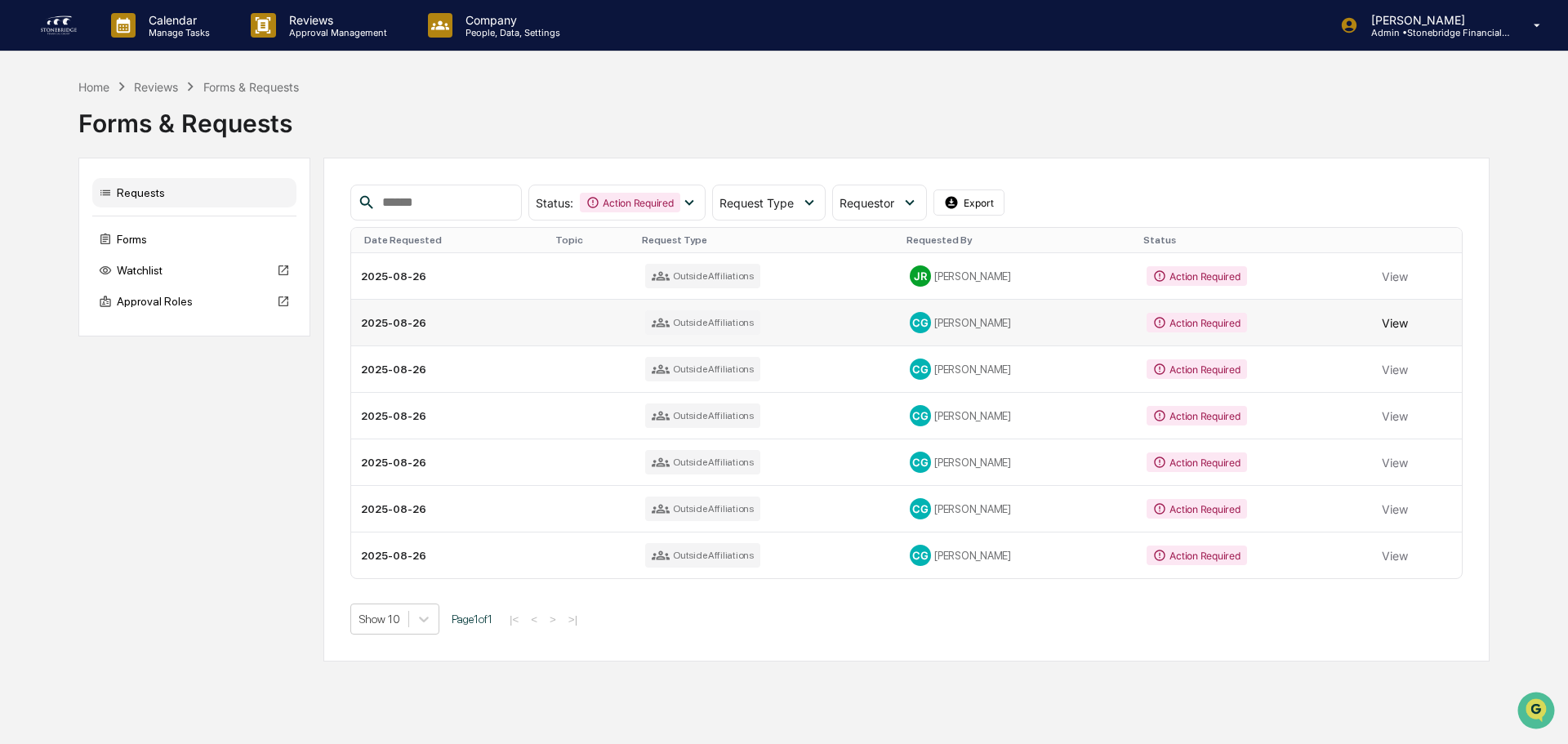
click at [1391, 324] on button "View" at bounding box center [1394, 321] width 26 height 32
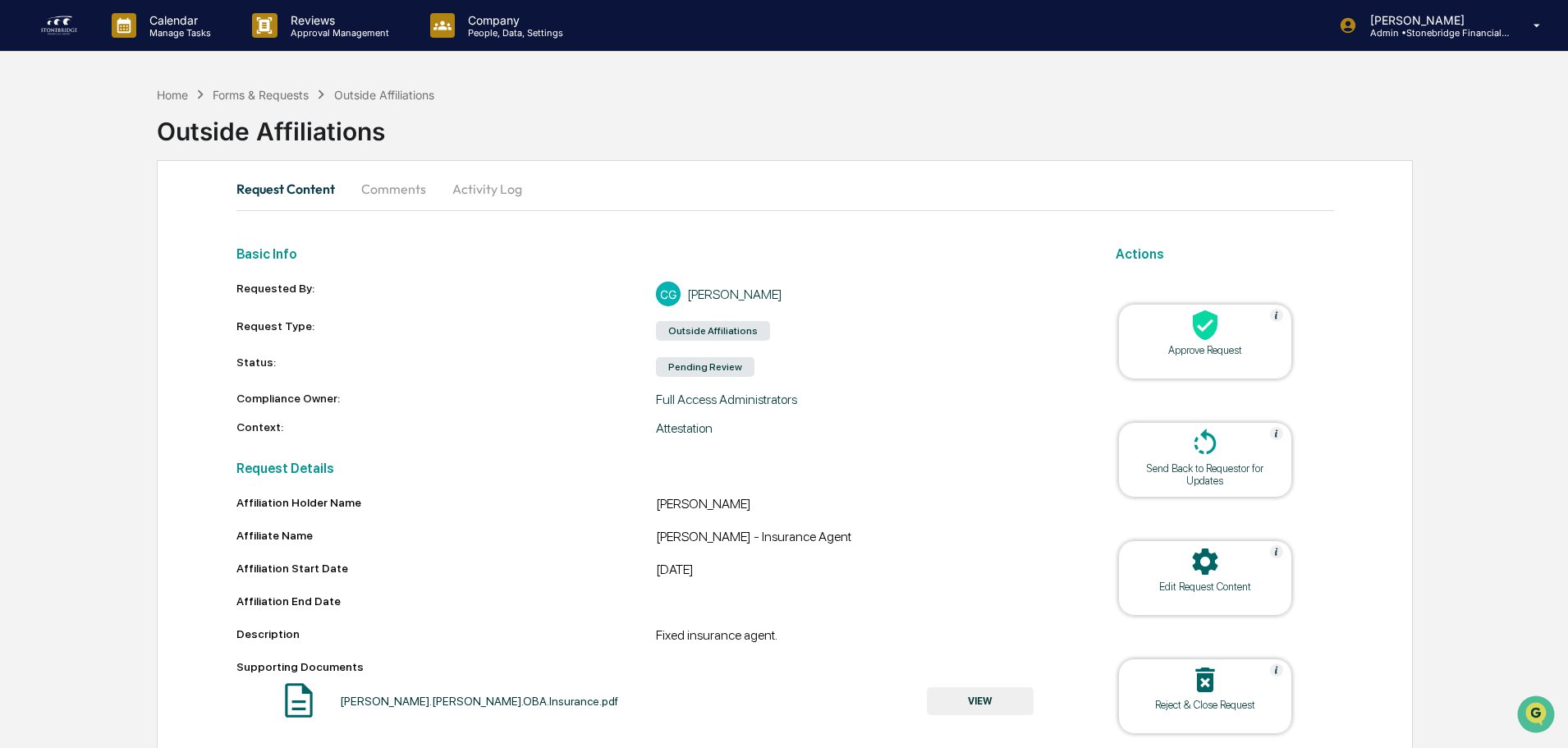
click at [1249, 313] on div at bounding box center [1205, 326] width 164 height 35
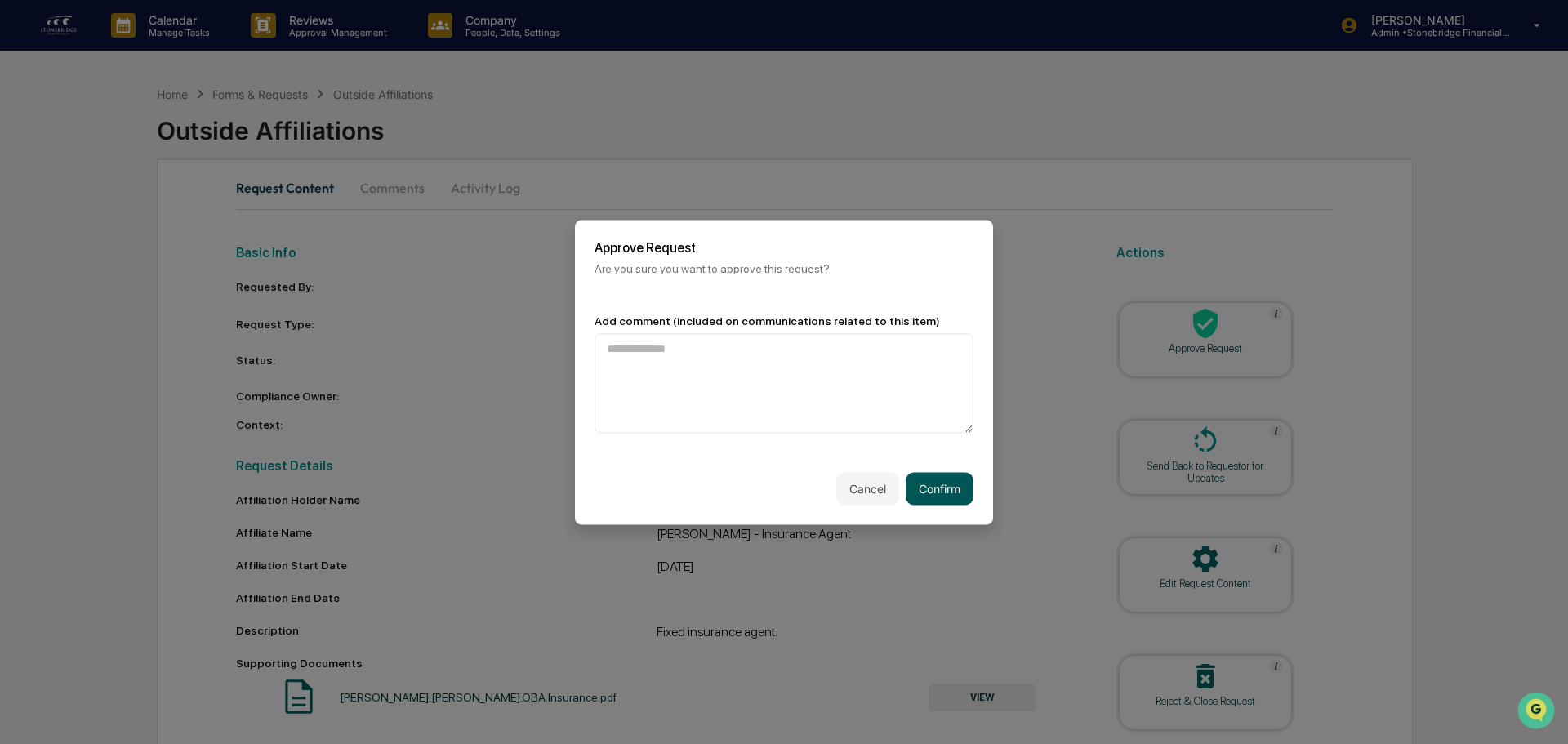
click at [938, 485] on button "Confirm" at bounding box center [939, 487] width 67 height 32
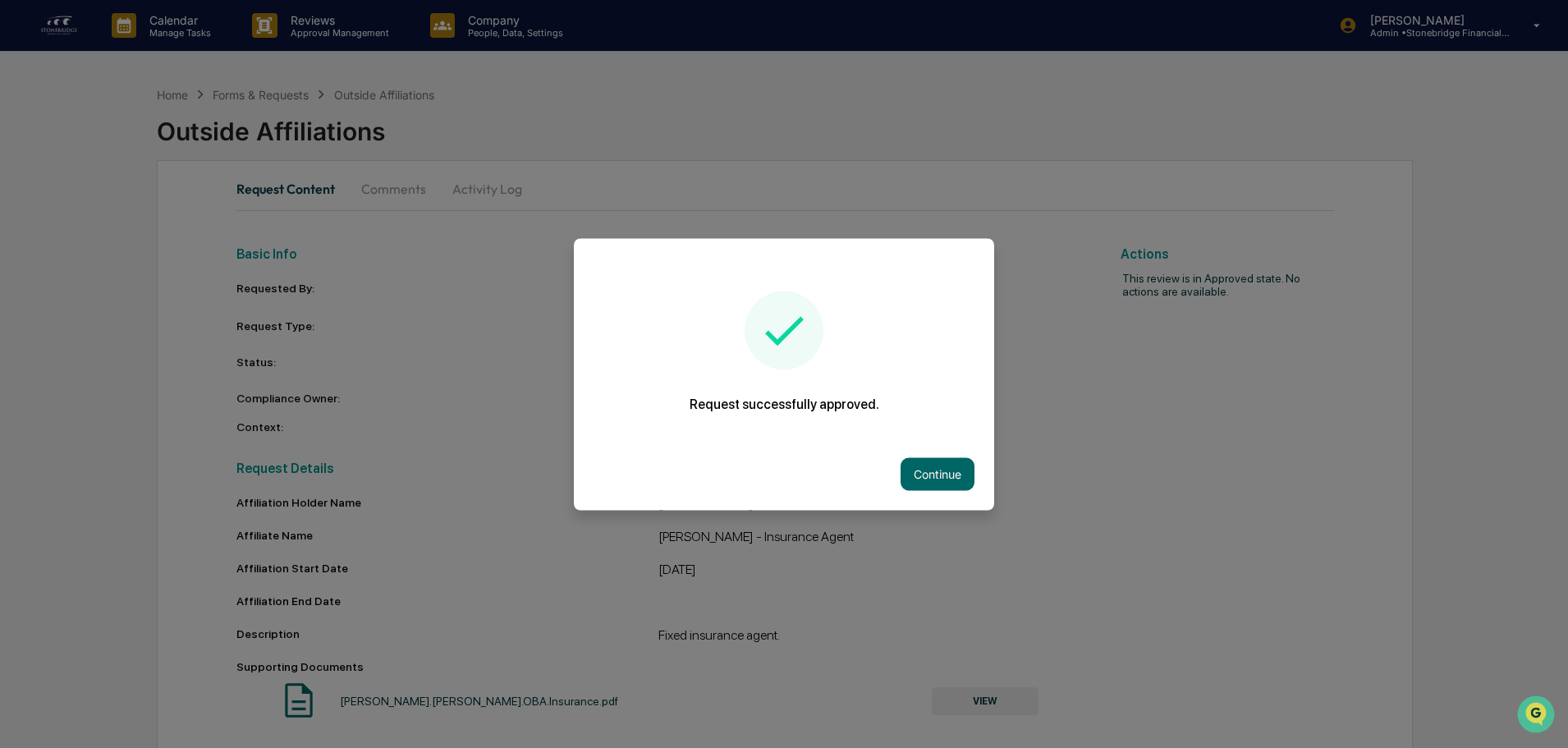
drag, startPoint x: 860, startPoint y: 476, endPoint x: 907, endPoint y: 477, distance: 47.0
click at [862, 476] on div "Continue" at bounding box center [784, 474] width 420 height 73
click at [931, 472] on button "Continue" at bounding box center [937, 473] width 74 height 32
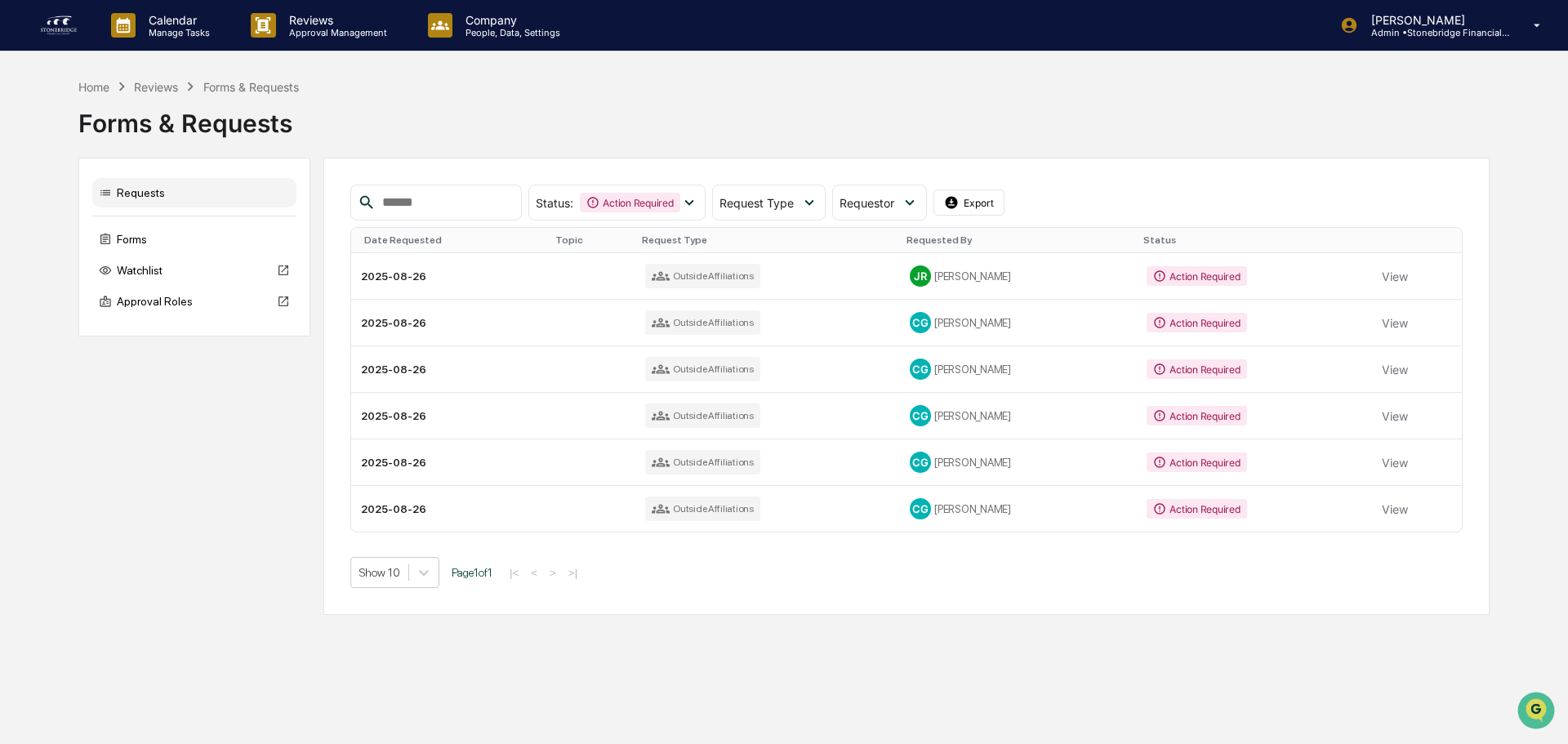
click at [1389, 321] on button "View" at bounding box center [1394, 321] width 26 height 32
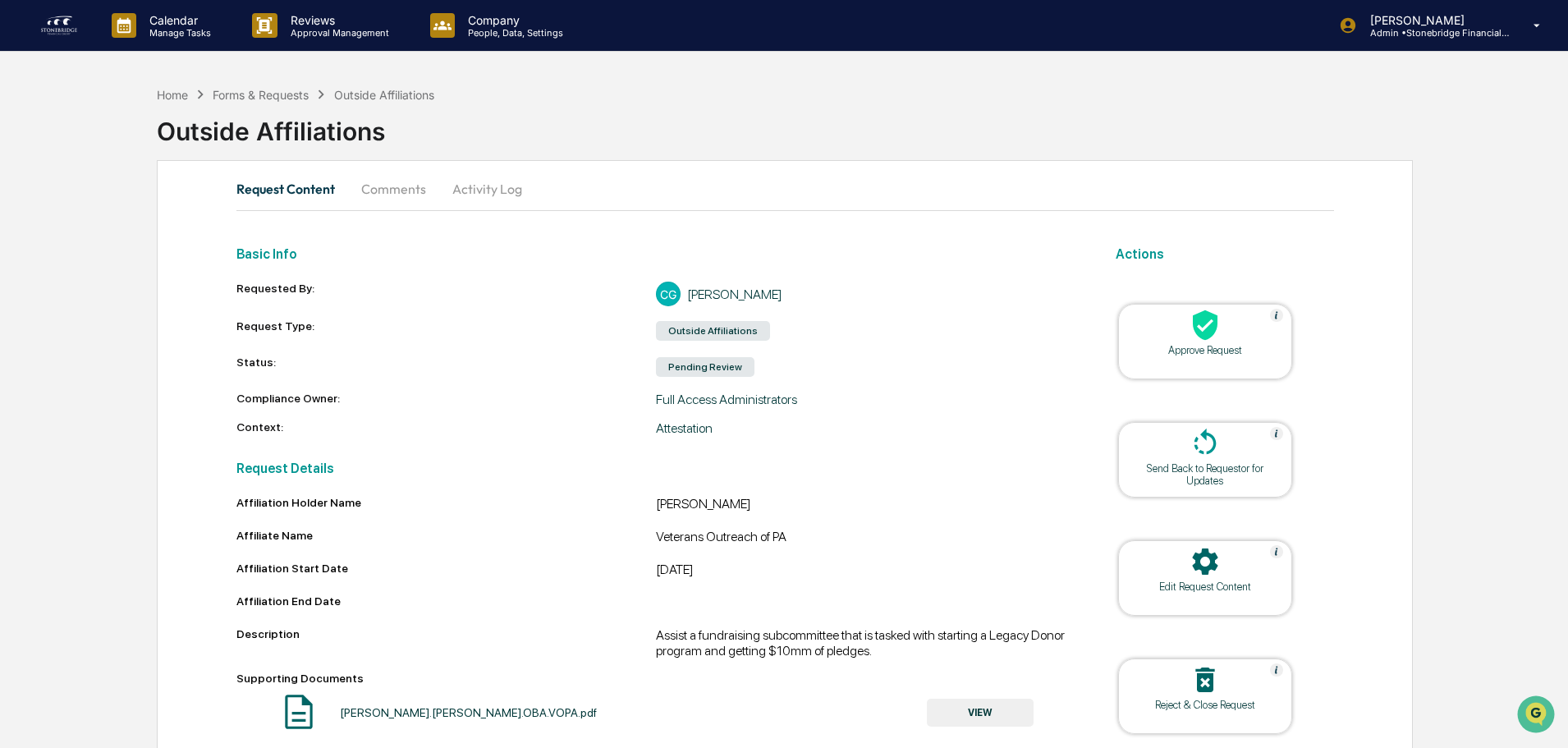
click at [1218, 352] on div "Approve Request" at bounding box center [1205, 349] width 147 height 13
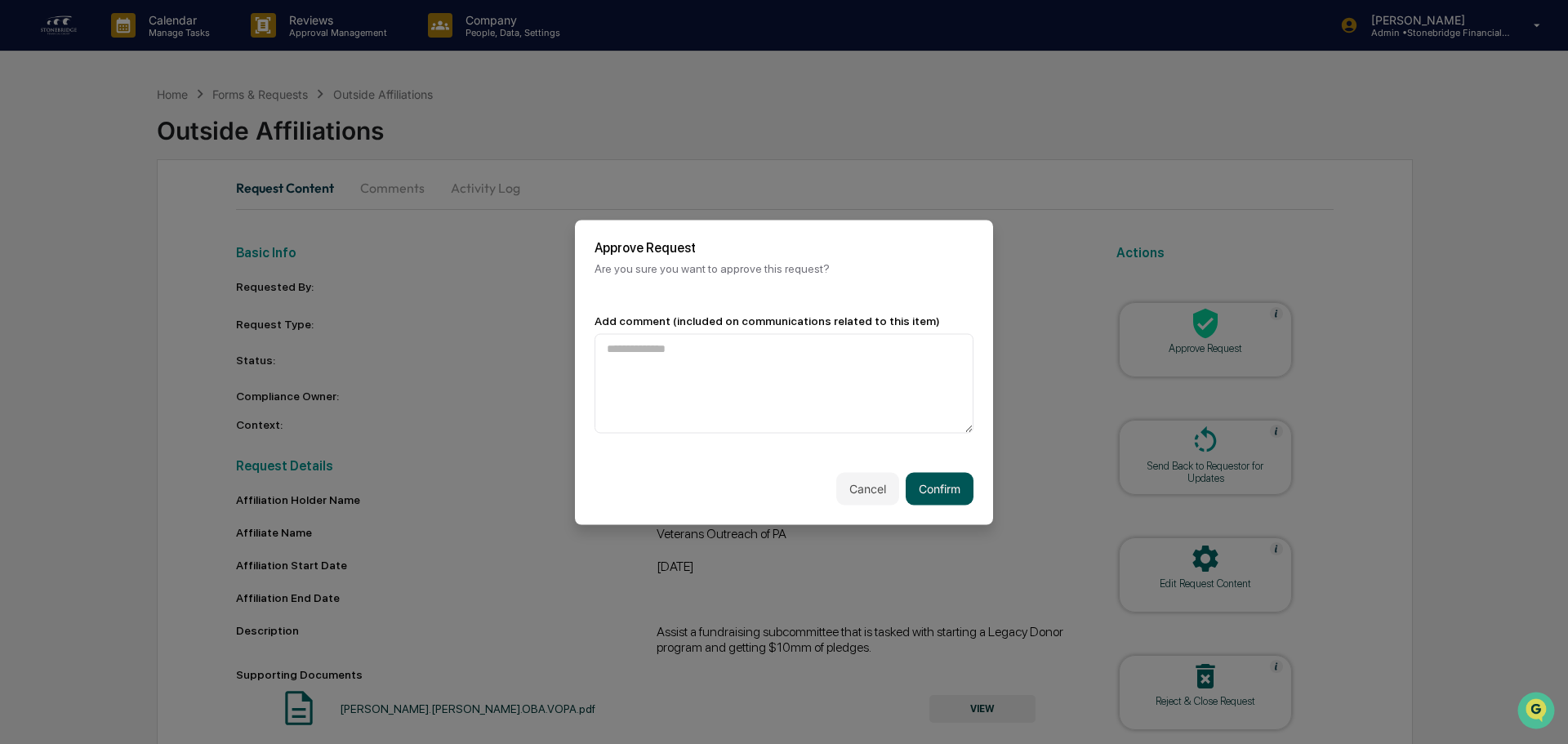
click at [944, 482] on button "Confirm" at bounding box center [939, 487] width 67 height 32
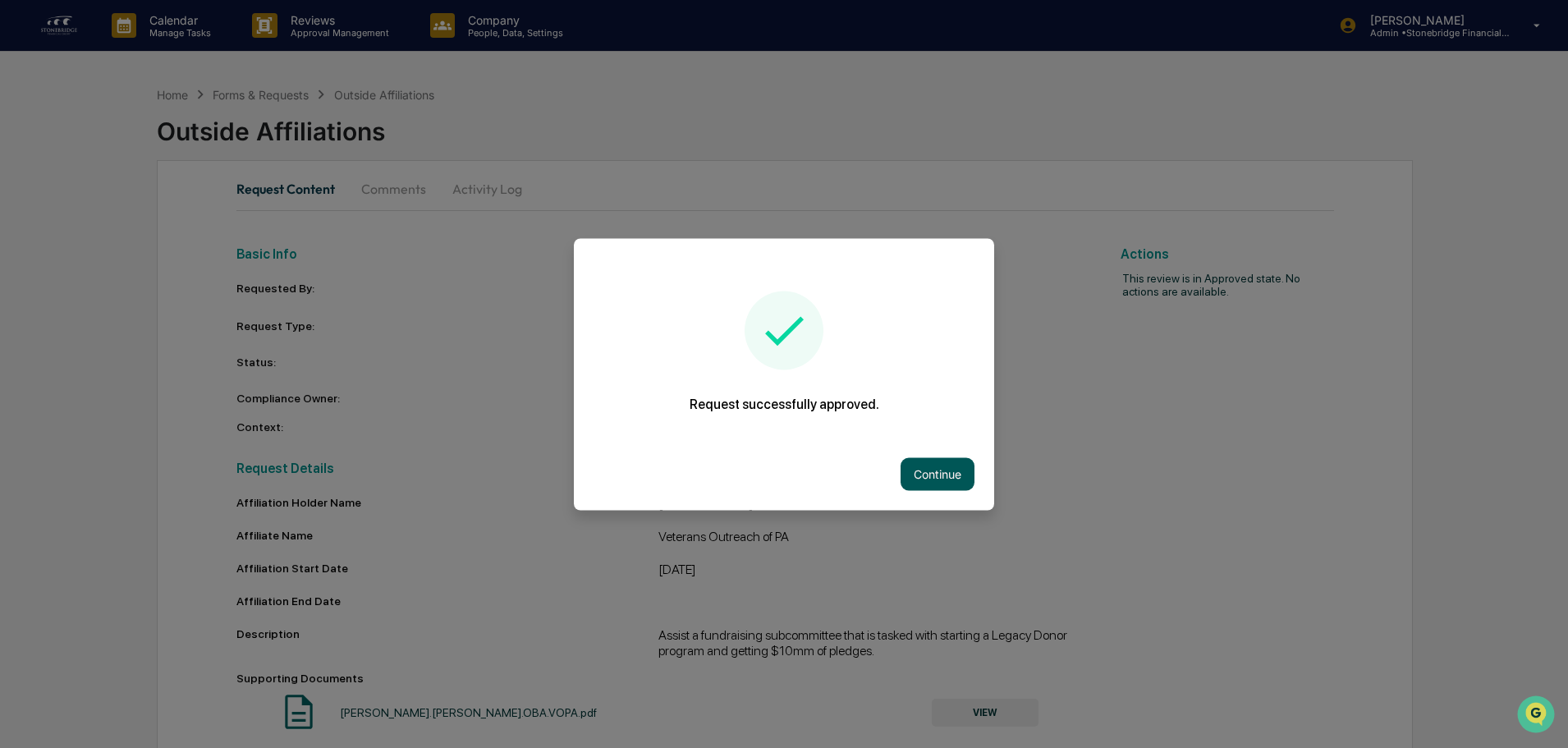
click at [948, 462] on button "Continue" at bounding box center [937, 473] width 74 height 32
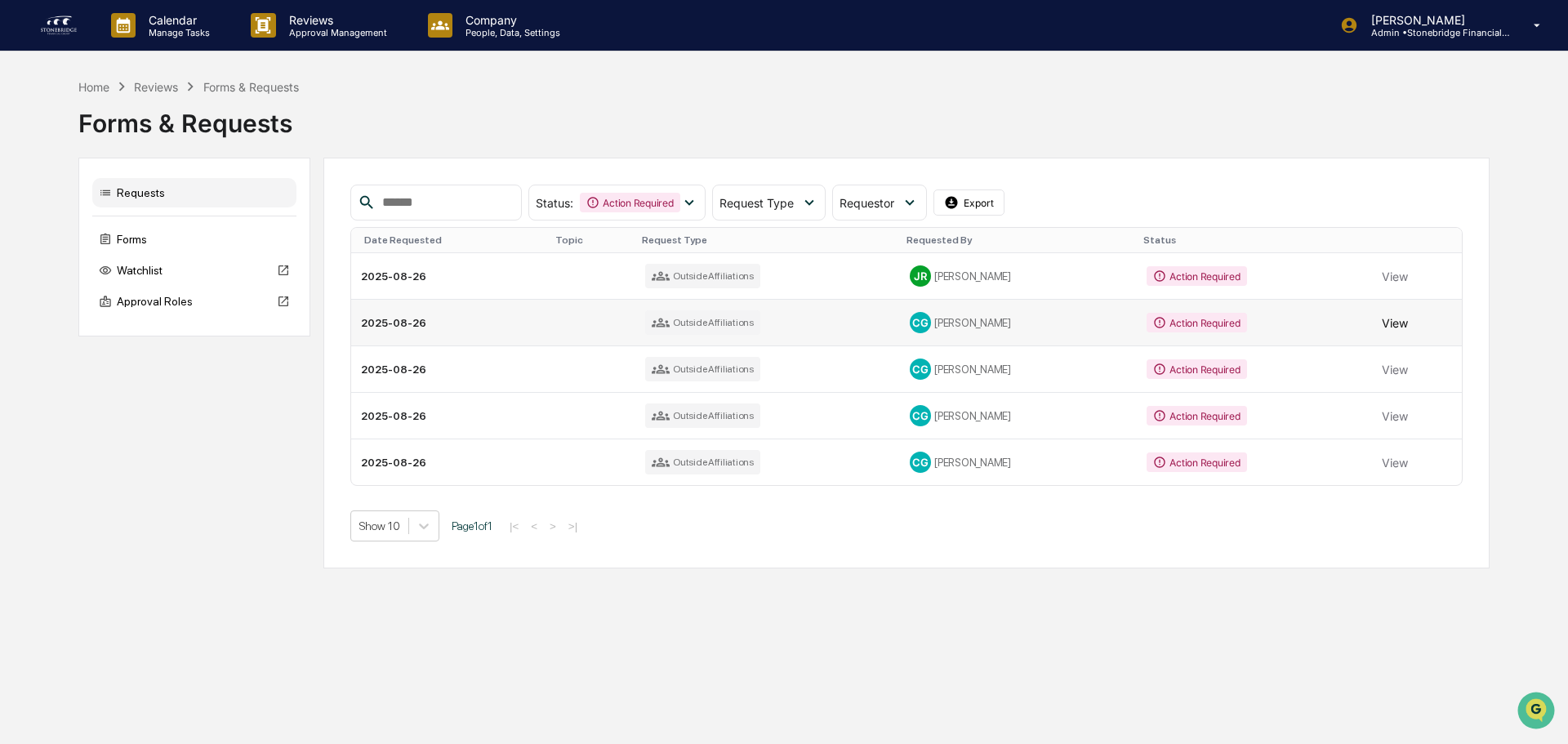
click at [1392, 323] on button "View" at bounding box center [1394, 321] width 26 height 32
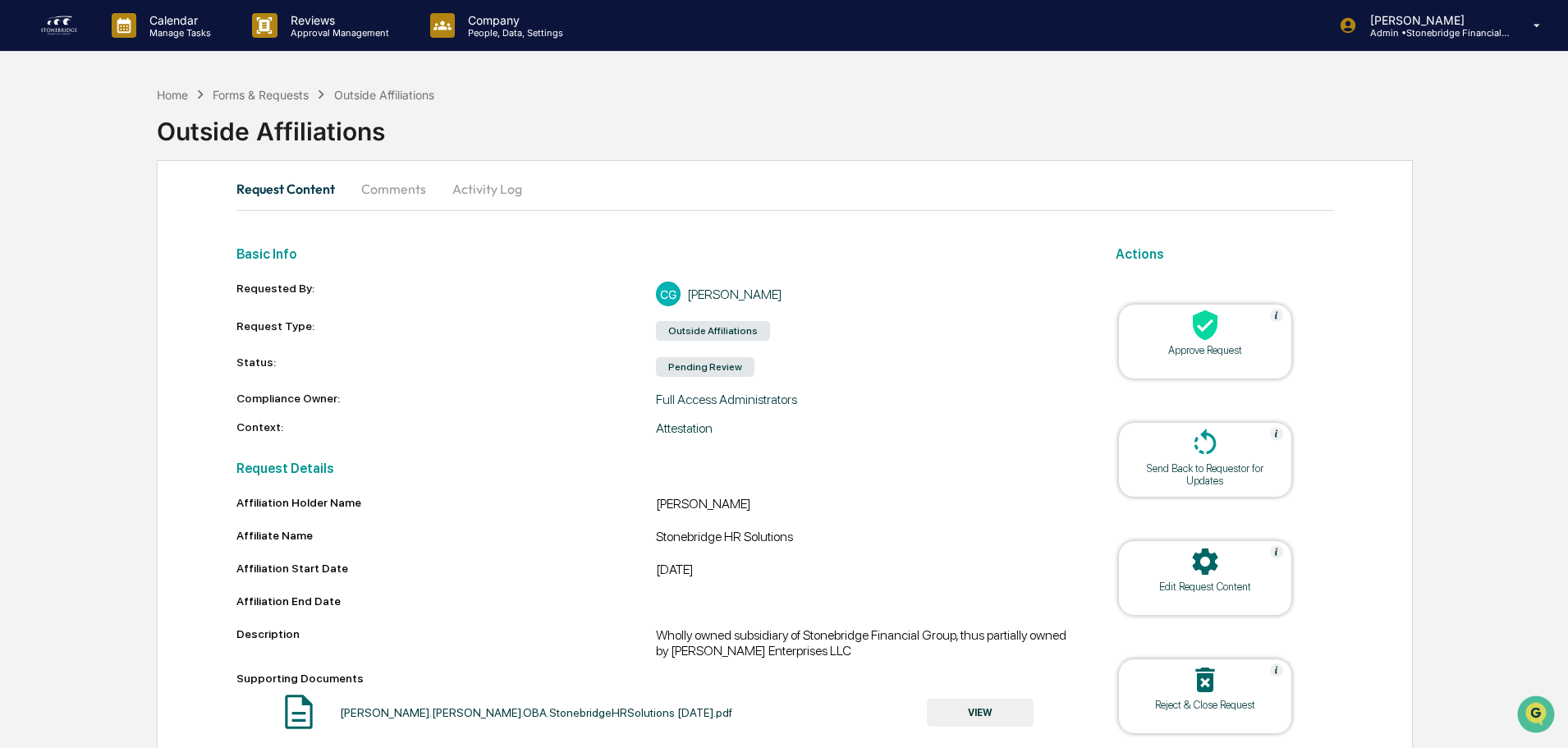
click at [1214, 352] on div "Approve Request" at bounding box center [1205, 349] width 147 height 13
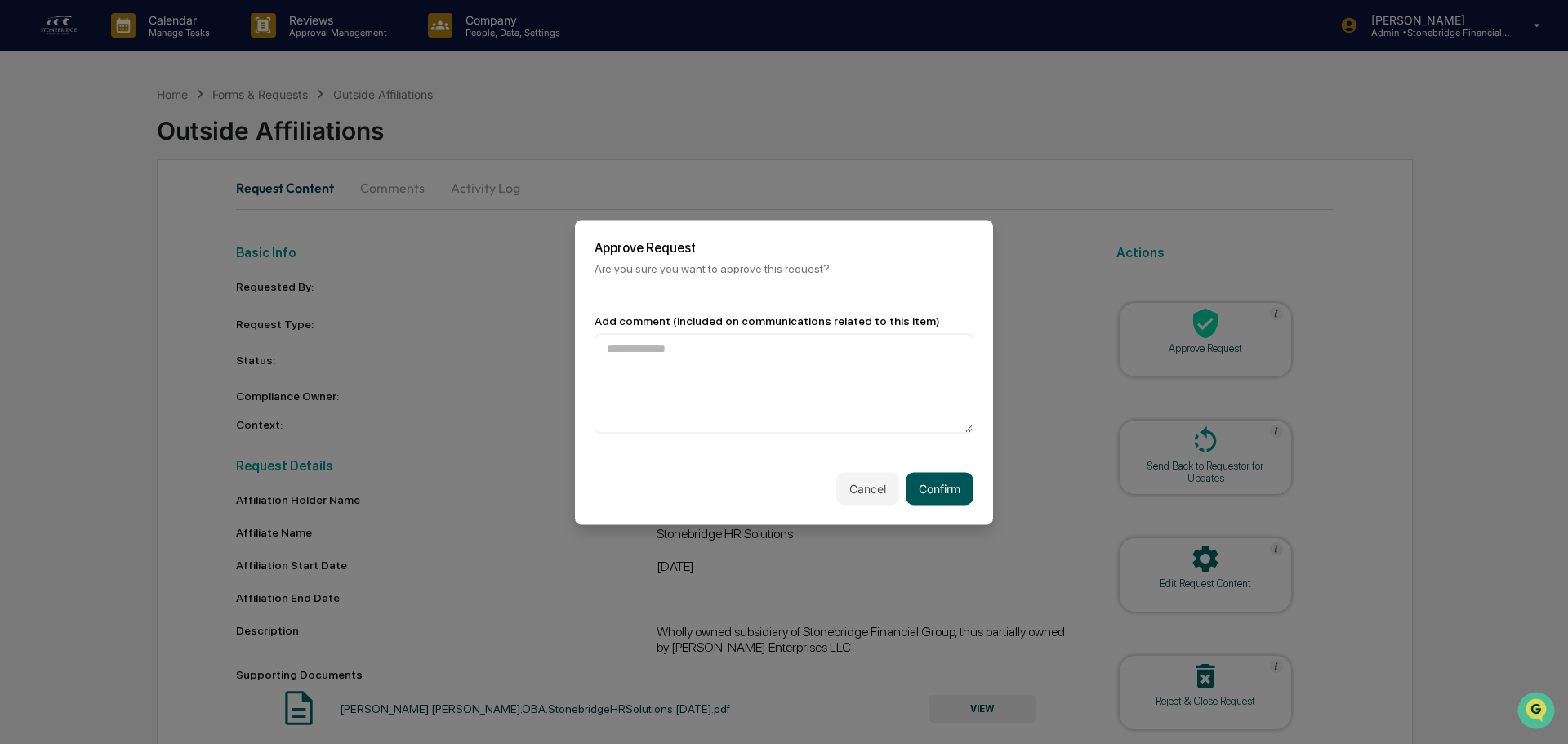
click at [951, 498] on button "Confirm" at bounding box center [939, 487] width 67 height 32
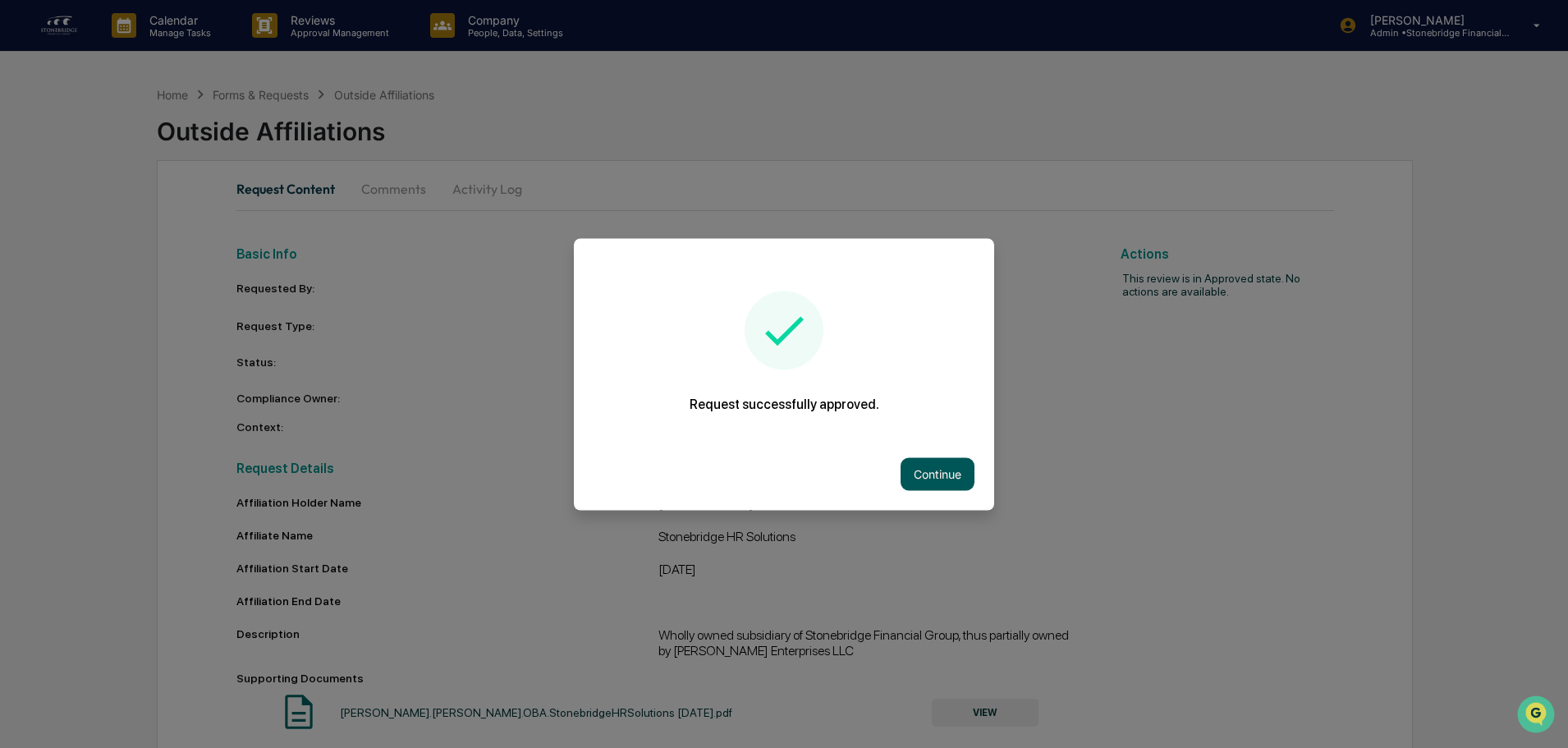
click at [931, 473] on button "Continue" at bounding box center [937, 473] width 74 height 32
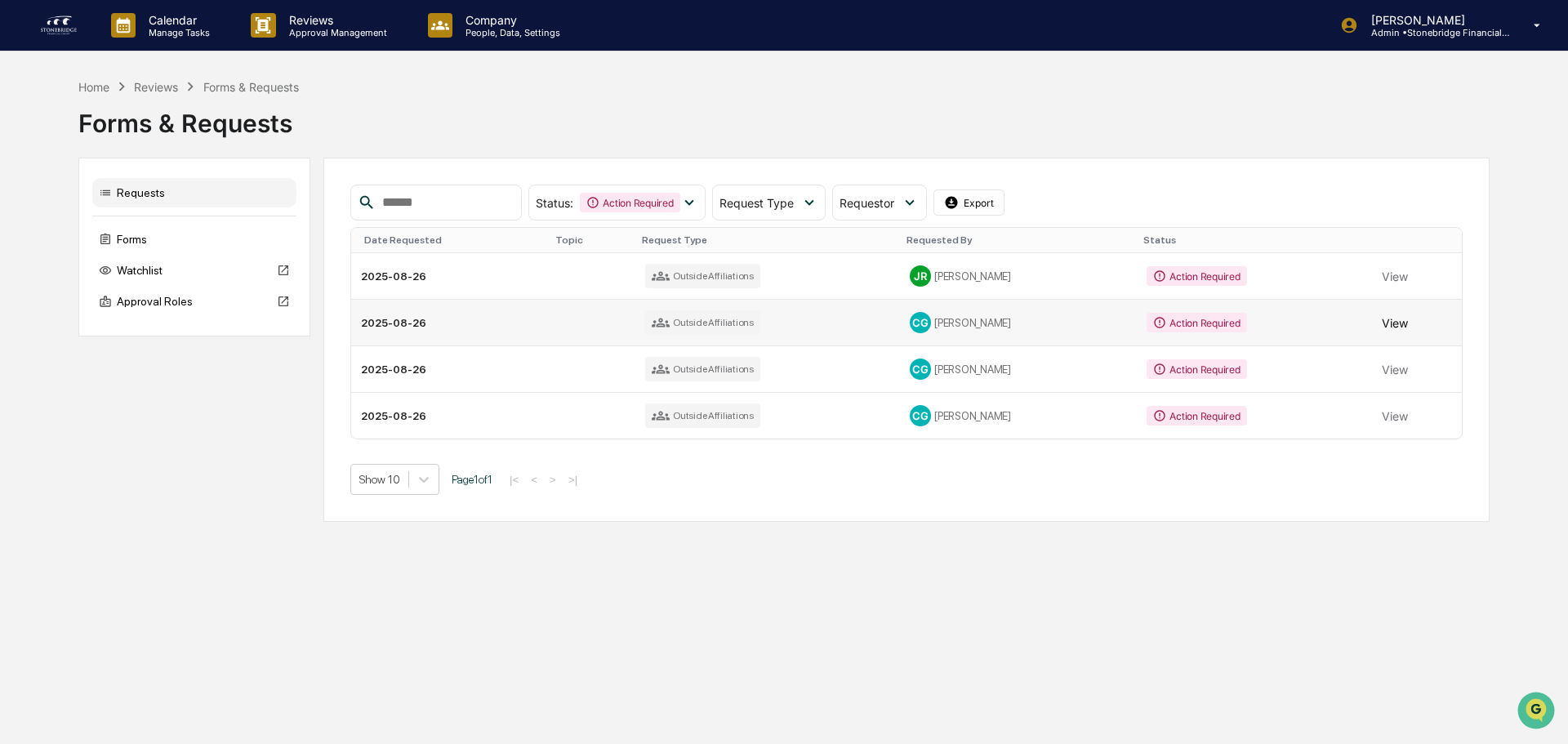
click at [1382, 326] on button "View" at bounding box center [1394, 321] width 26 height 32
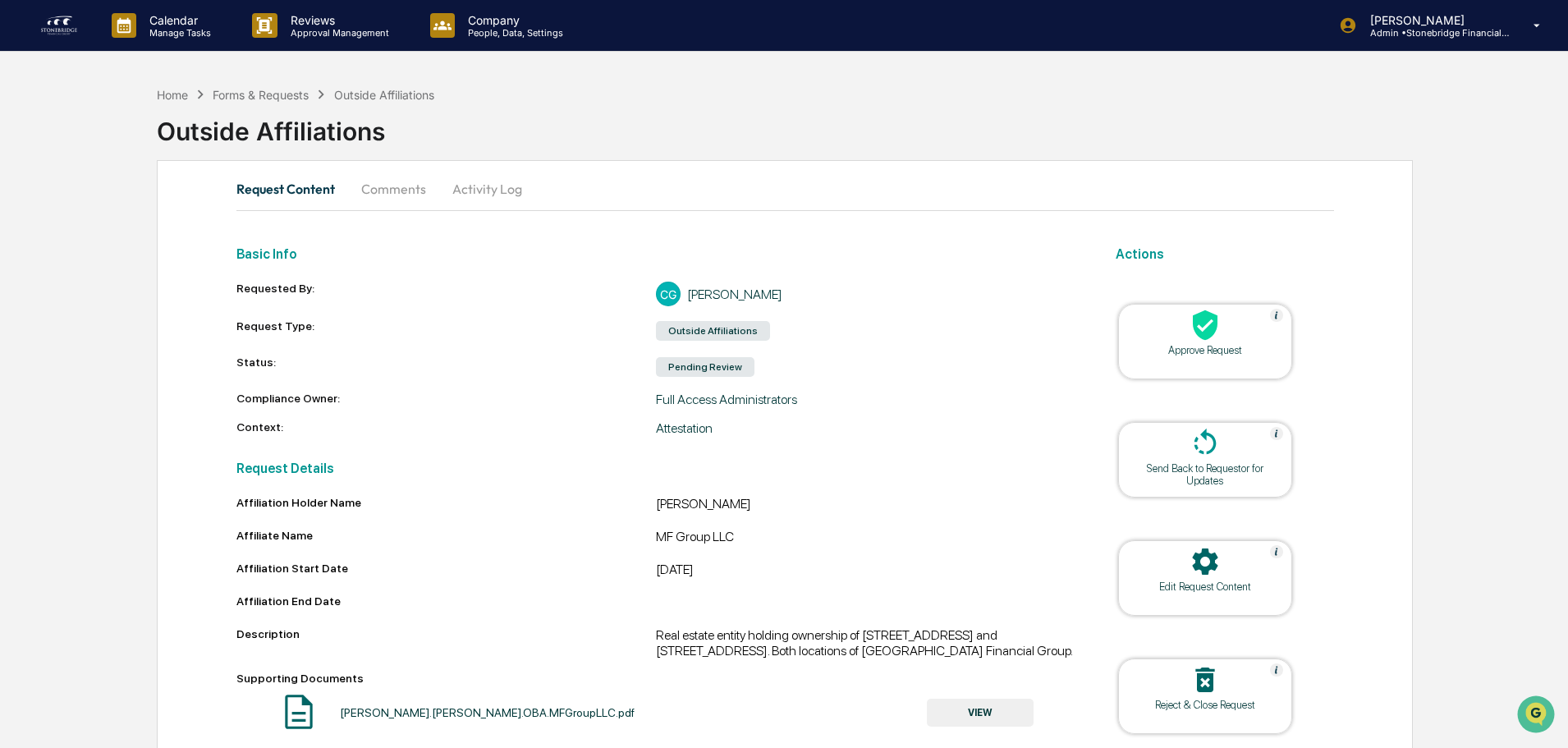
click at [1281, 336] on div at bounding box center [1205, 326] width 164 height 35
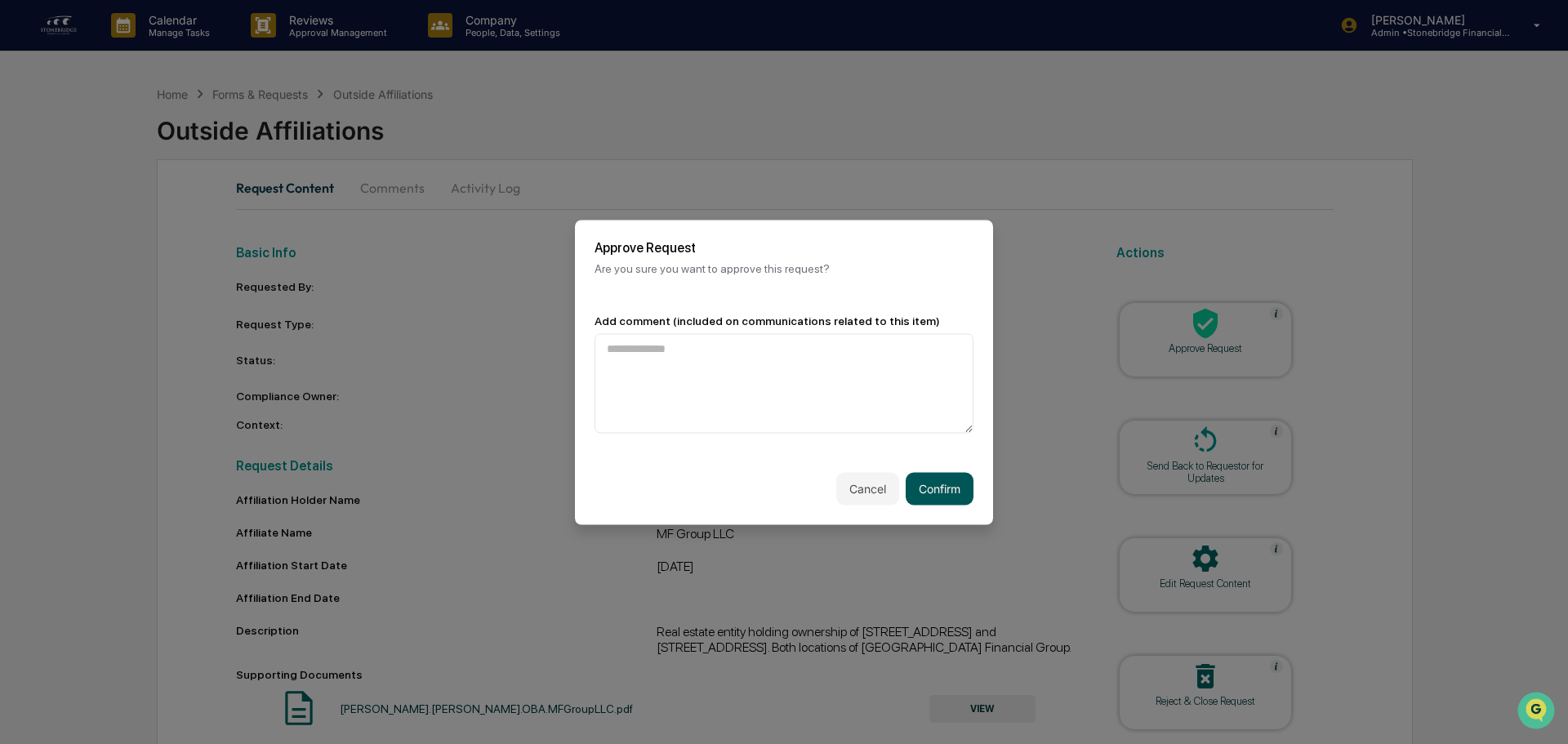
click at [927, 480] on button "Confirm" at bounding box center [939, 487] width 67 height 32
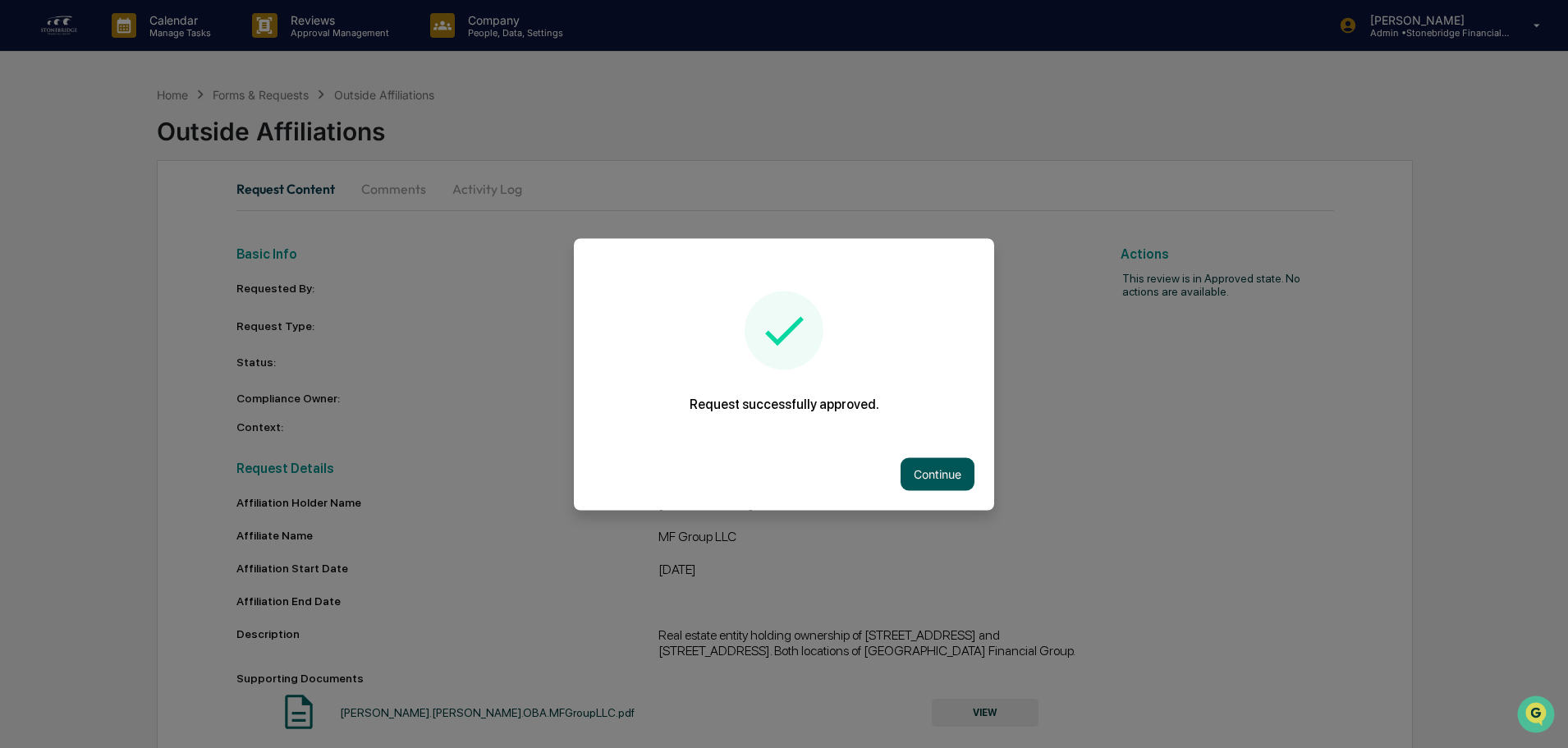
click at [917, 477] on button "Continue" at bounding box center [937, 473] width 74 height 32
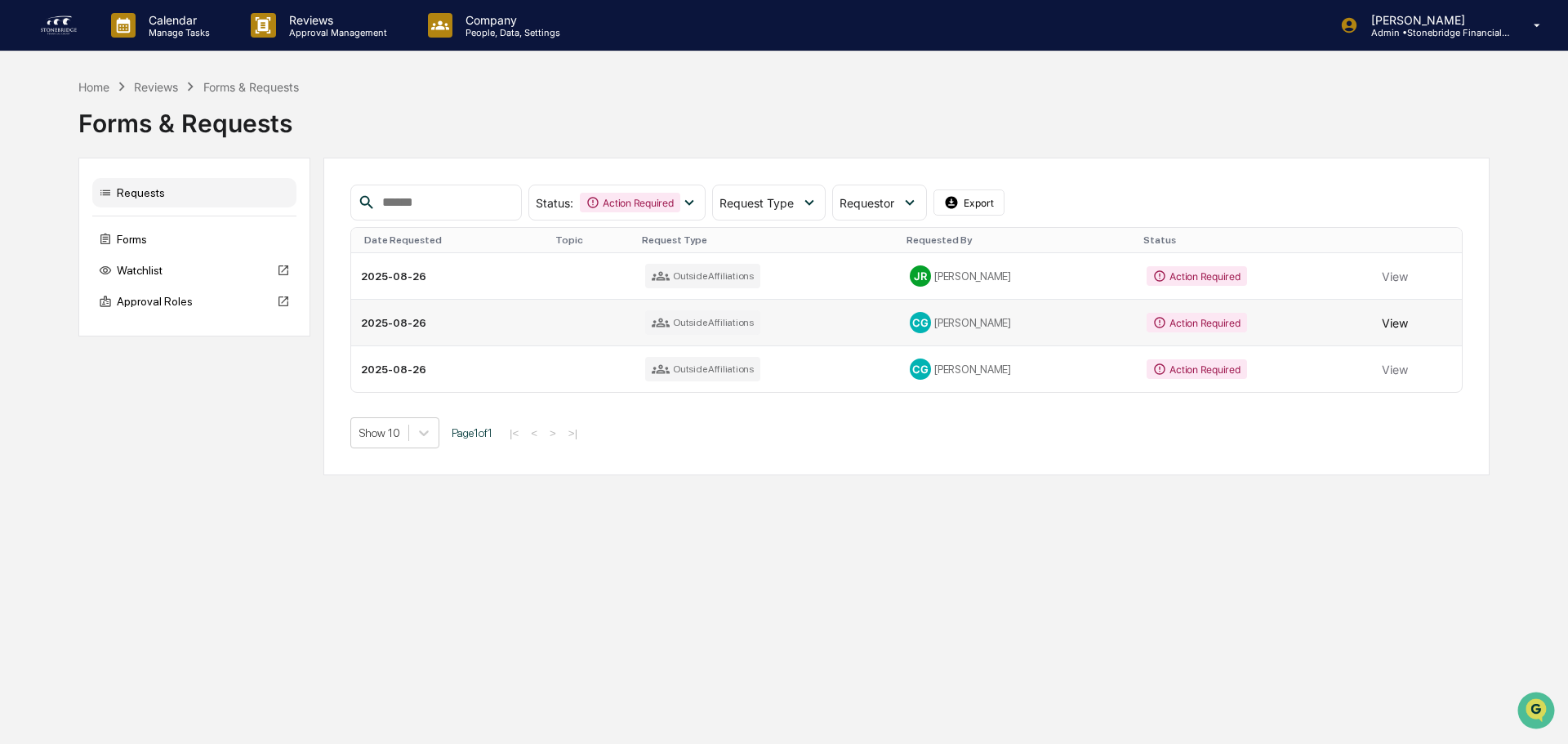
click at [1386, 319] on button "View" at bounding box center [1394, 321] width 26 height 32
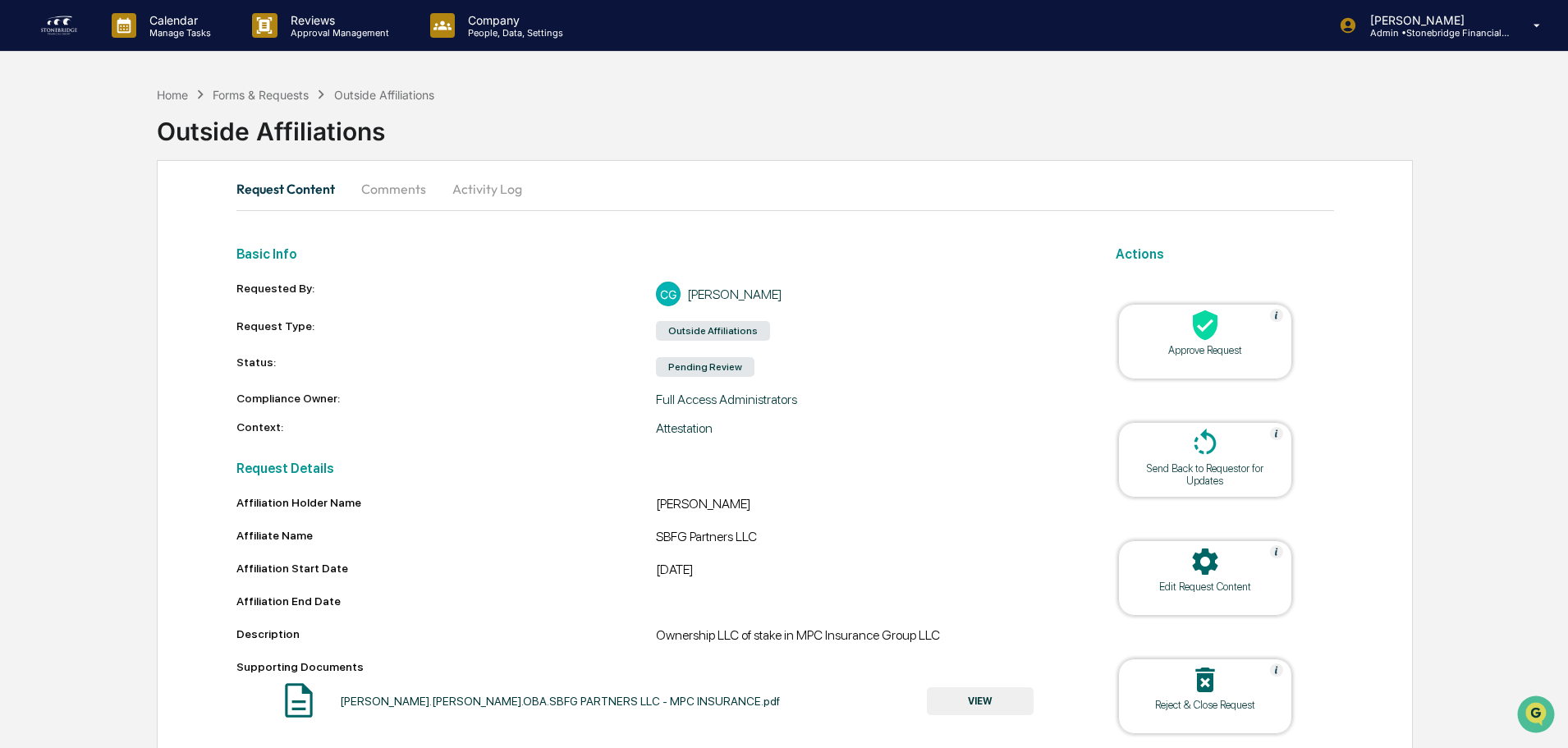
click at [1195, 337] on icon at bounding box center [1204, 324] width 32 height 32
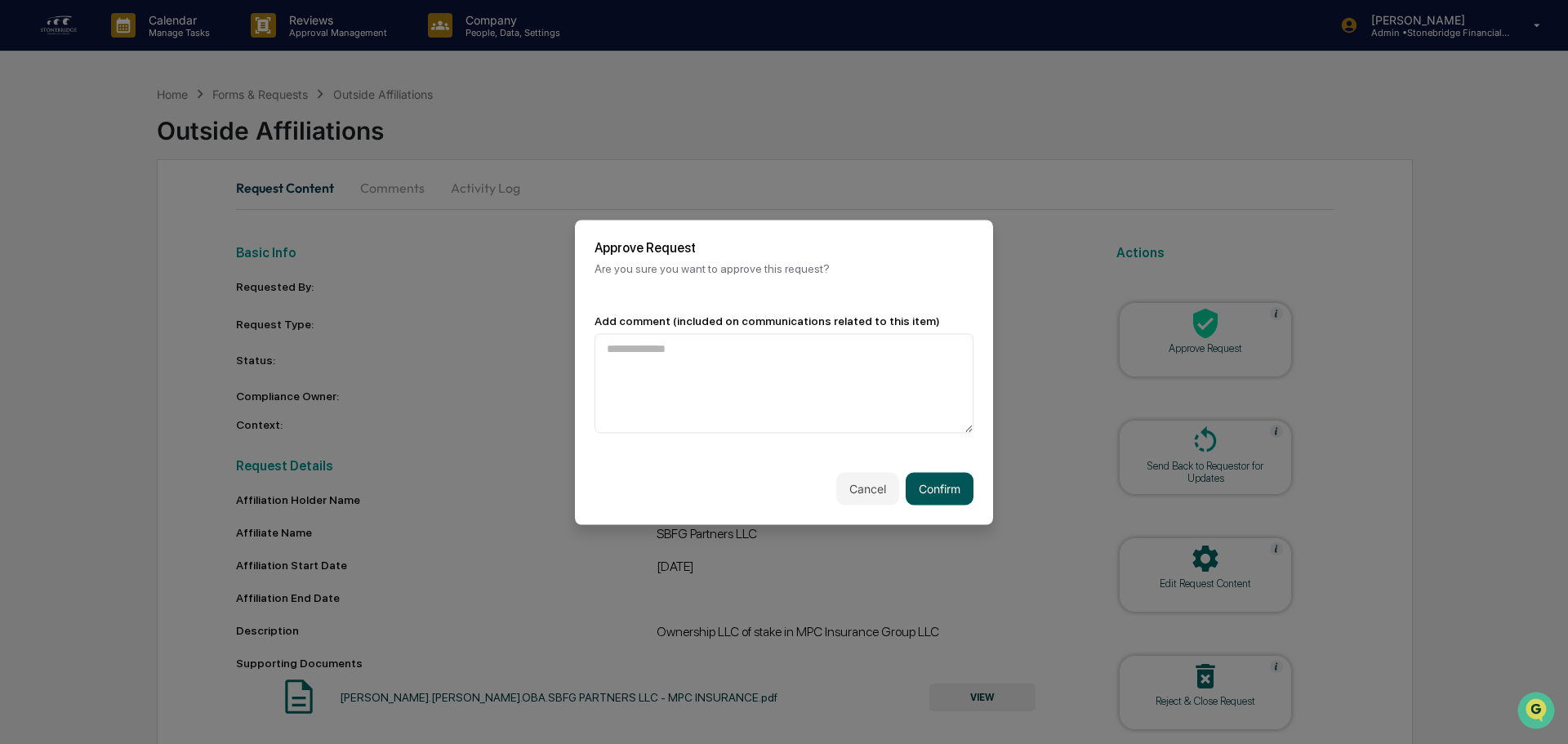
click at [932, 488] on button "Confirm" at bounding box center [939, 487] width 67 height 32
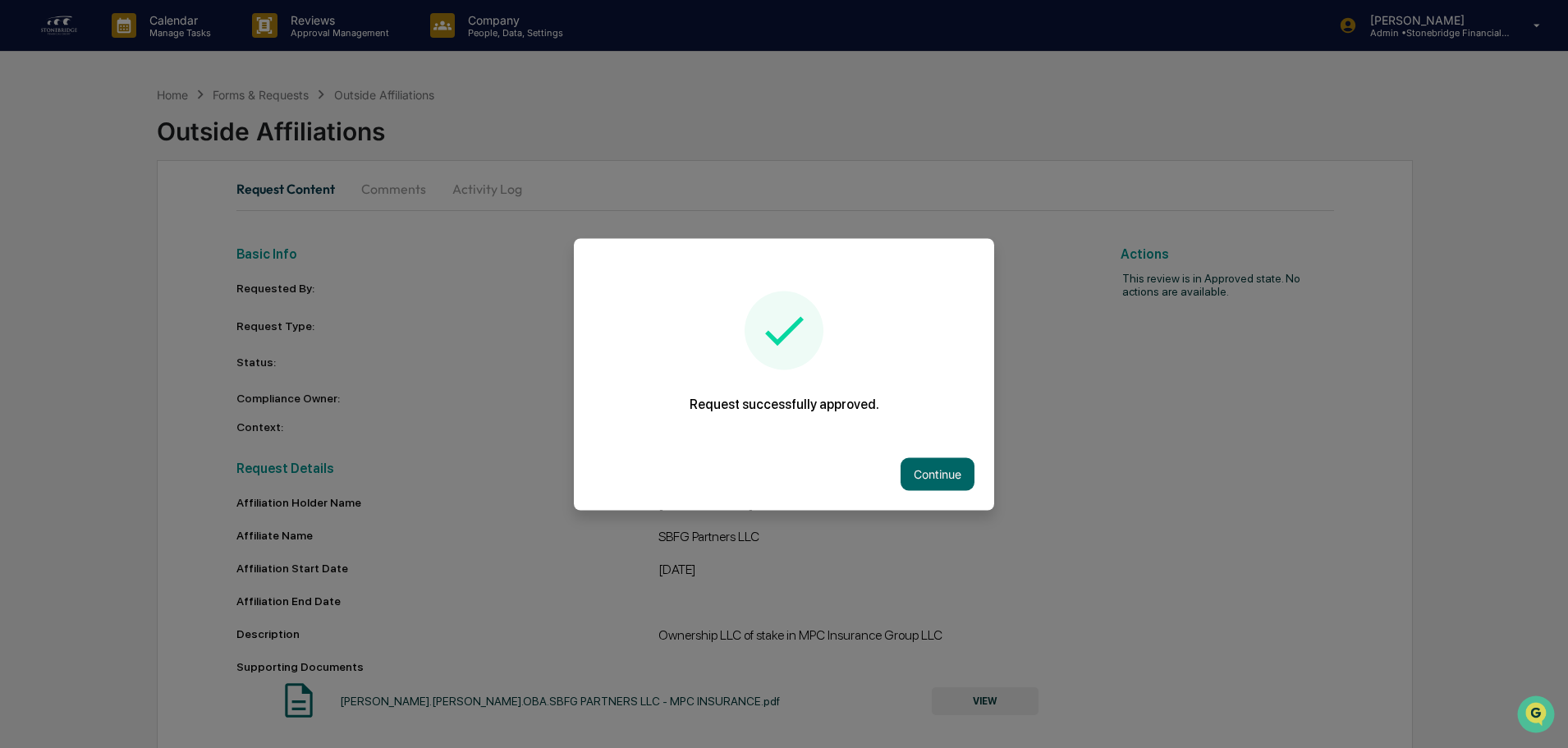
drag, startPoint x: 972, startPoint y: 454, endPoint x: 965, endPoint y: 462, distance: 10.6
click at [971, 454] on div "Continue" at bounding box center [784, 474] width 420 height 73
click at [948, 475] on button "Continue" at bounding box center [937, 473] width 74 height 32
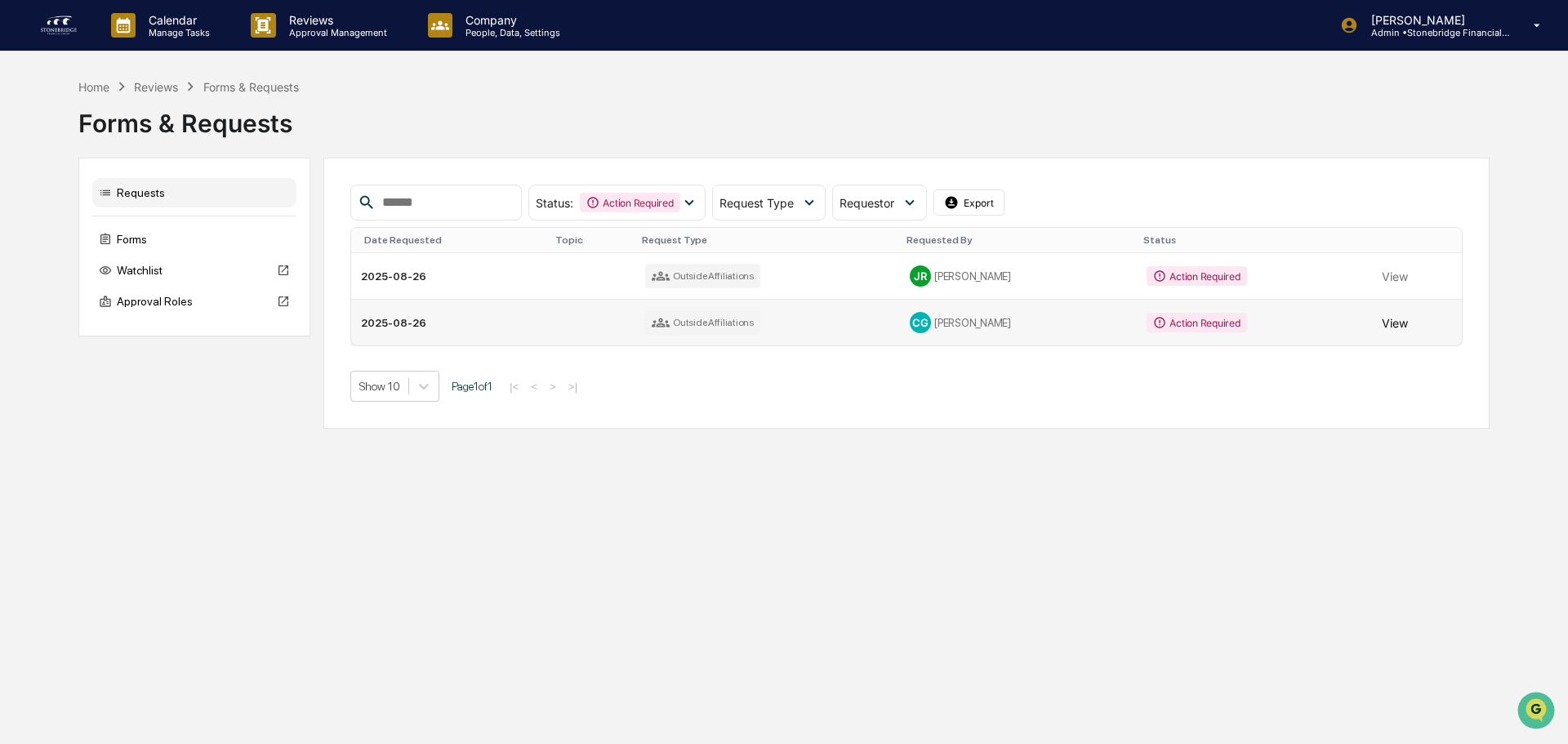
click at [1381, 328] on button "View" at bounding box center [1394, 321] width 26 height 32
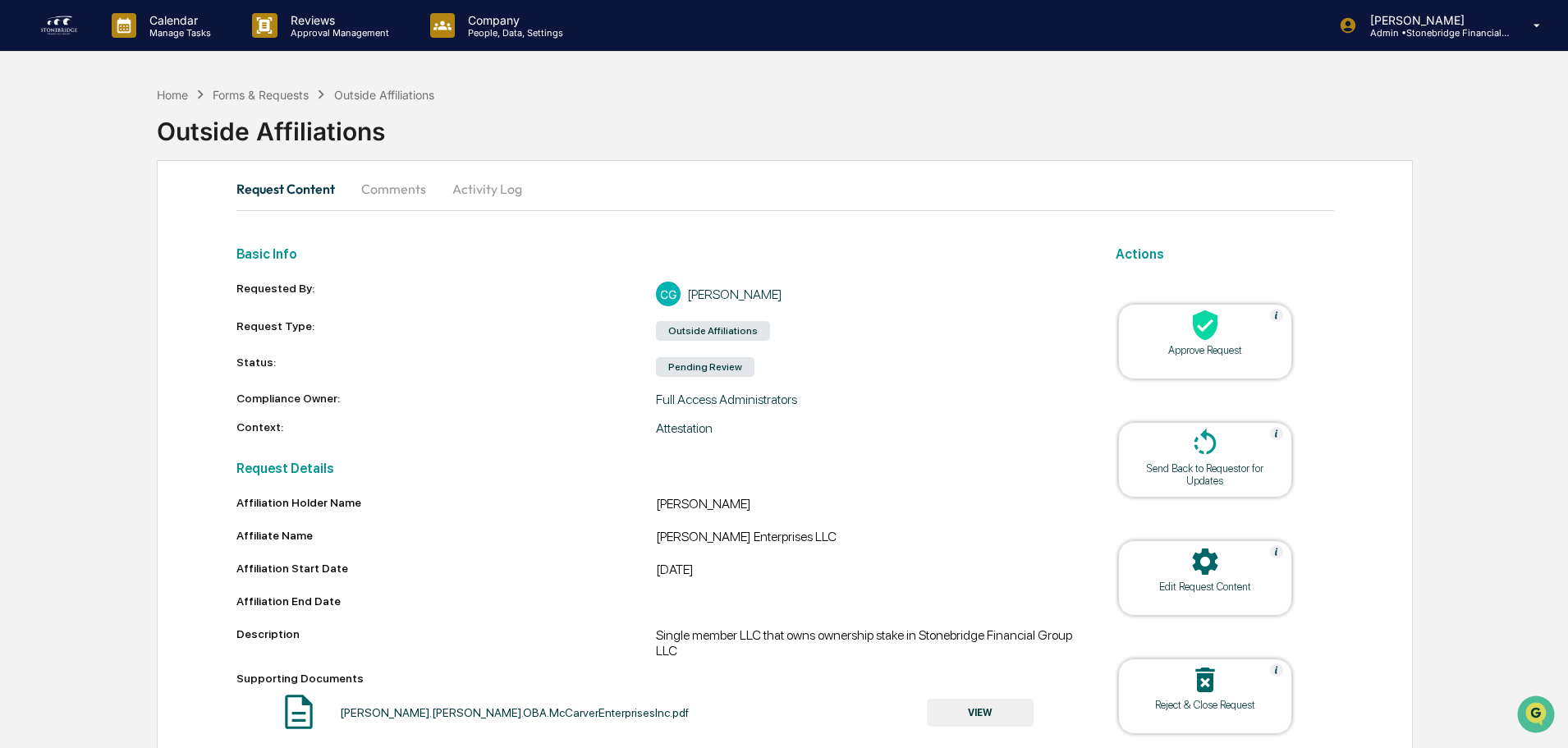
click at [1183, 345] on div "Approve Request" at bounding box center [1205, 349] width 147 height 13
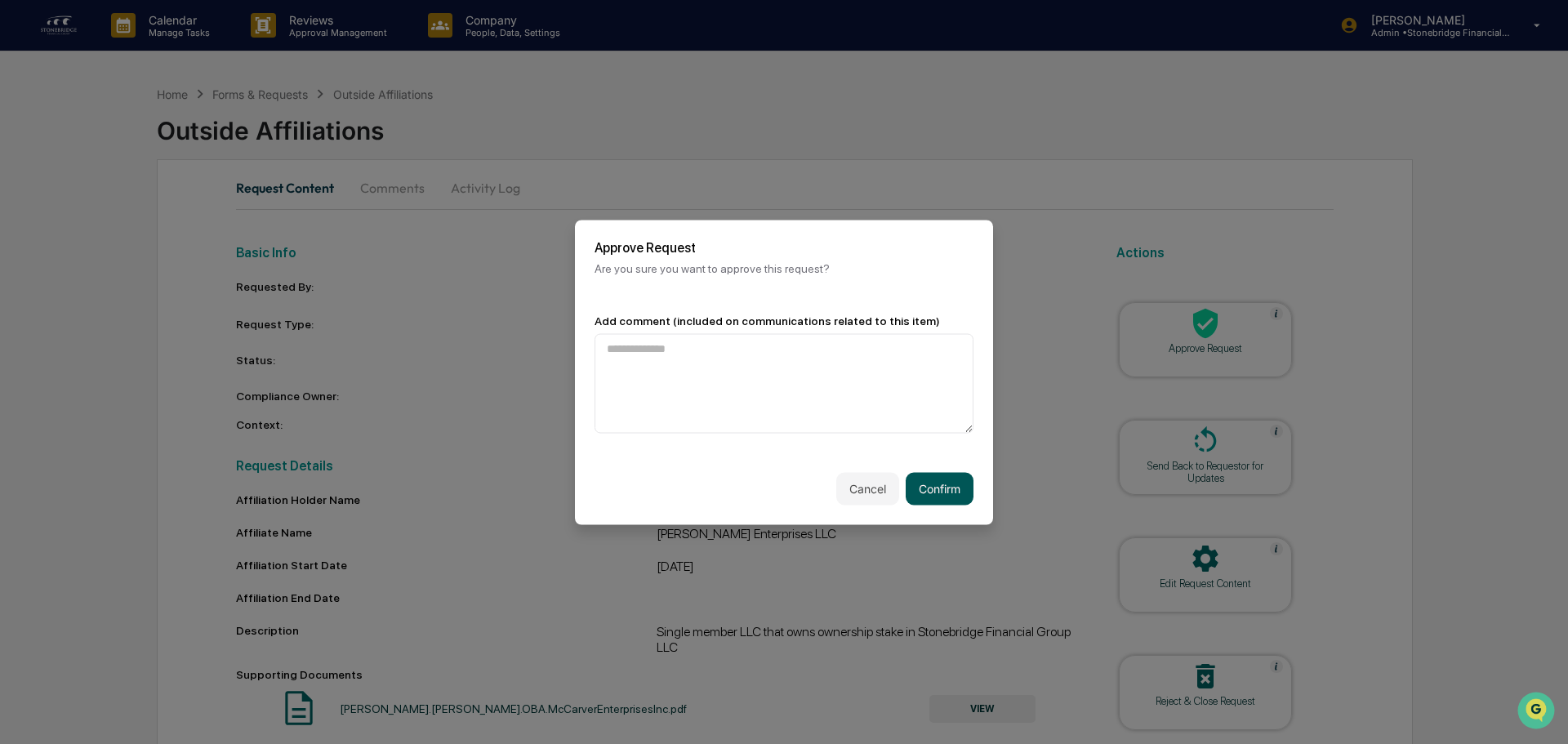
click at [967, 486] on div "Cancel Confirm" at bounding box center [784, 488] width 418 height 72
click at [963, 486] on button "Confirm" at bounding box center [939, 487] width 67 height 32
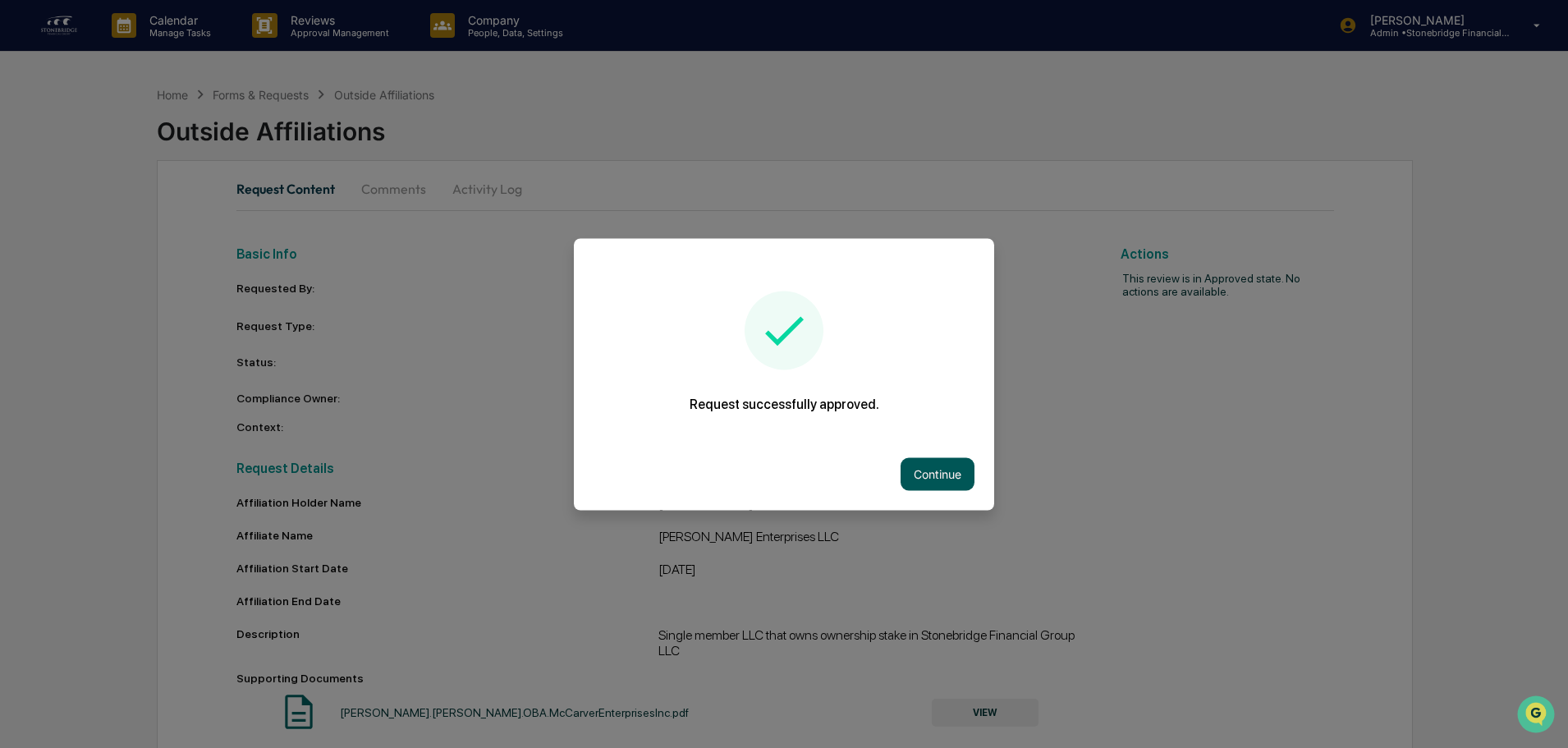
click at [915, 486] on button "Continue" at bounding box center [937, 473] width 74 height 32
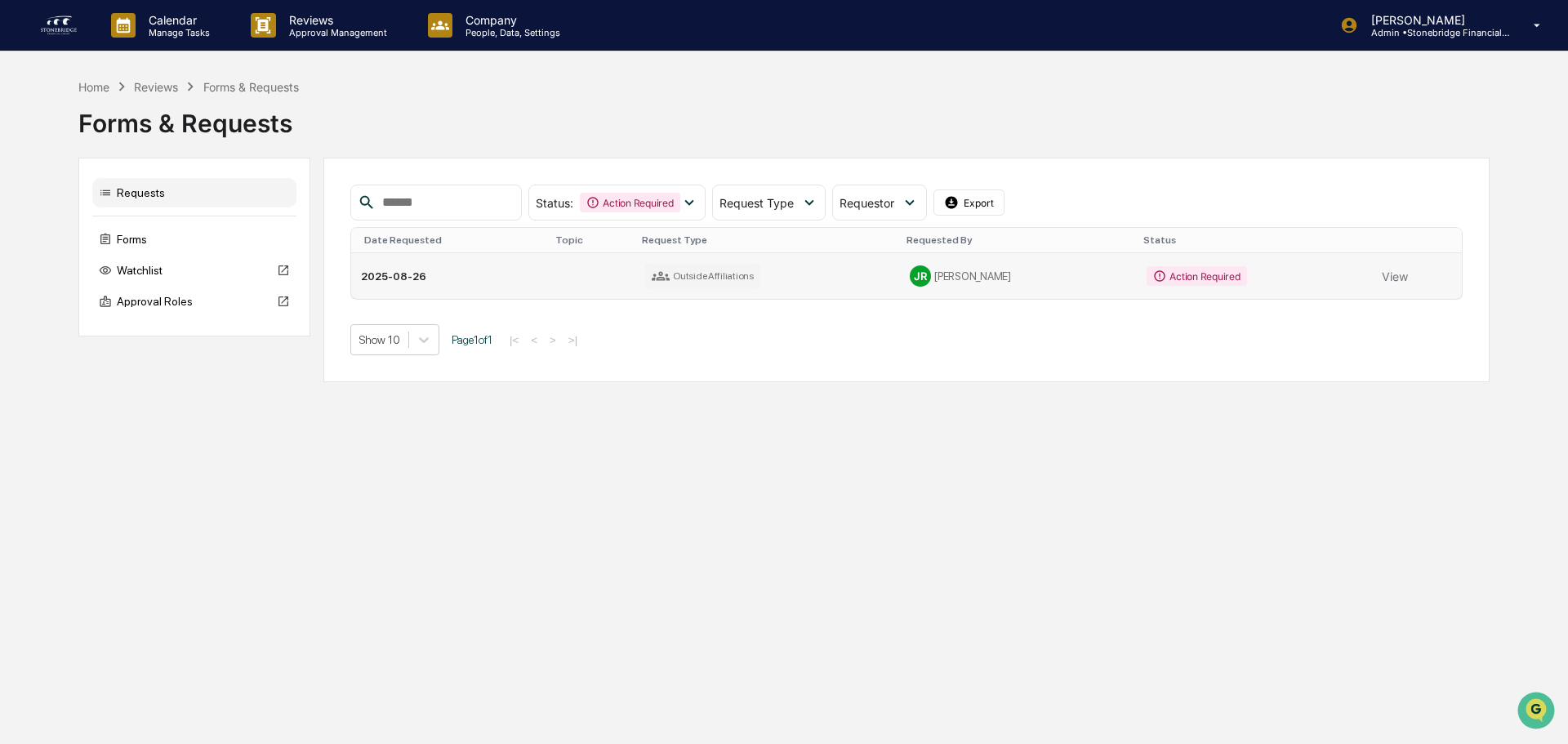
click at [1207, 291] on td "Action Required" at bounding box center [1254, 275] width 235 height 46
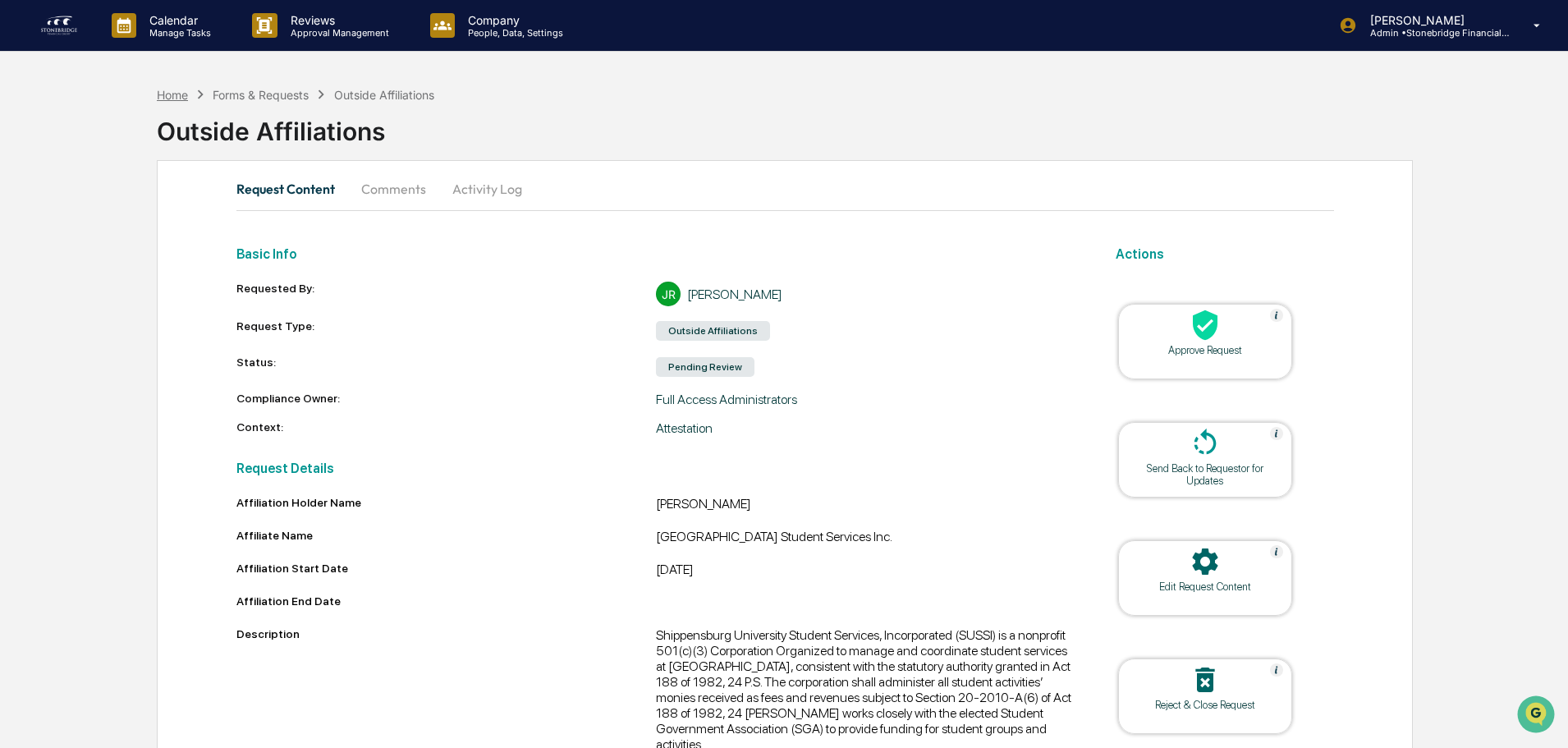
click at [177, 90] on div "Home" at bounding box center [173, 94] width 31 height 14
